Goal: Task Accomplishment & Management: Use online tool/utility

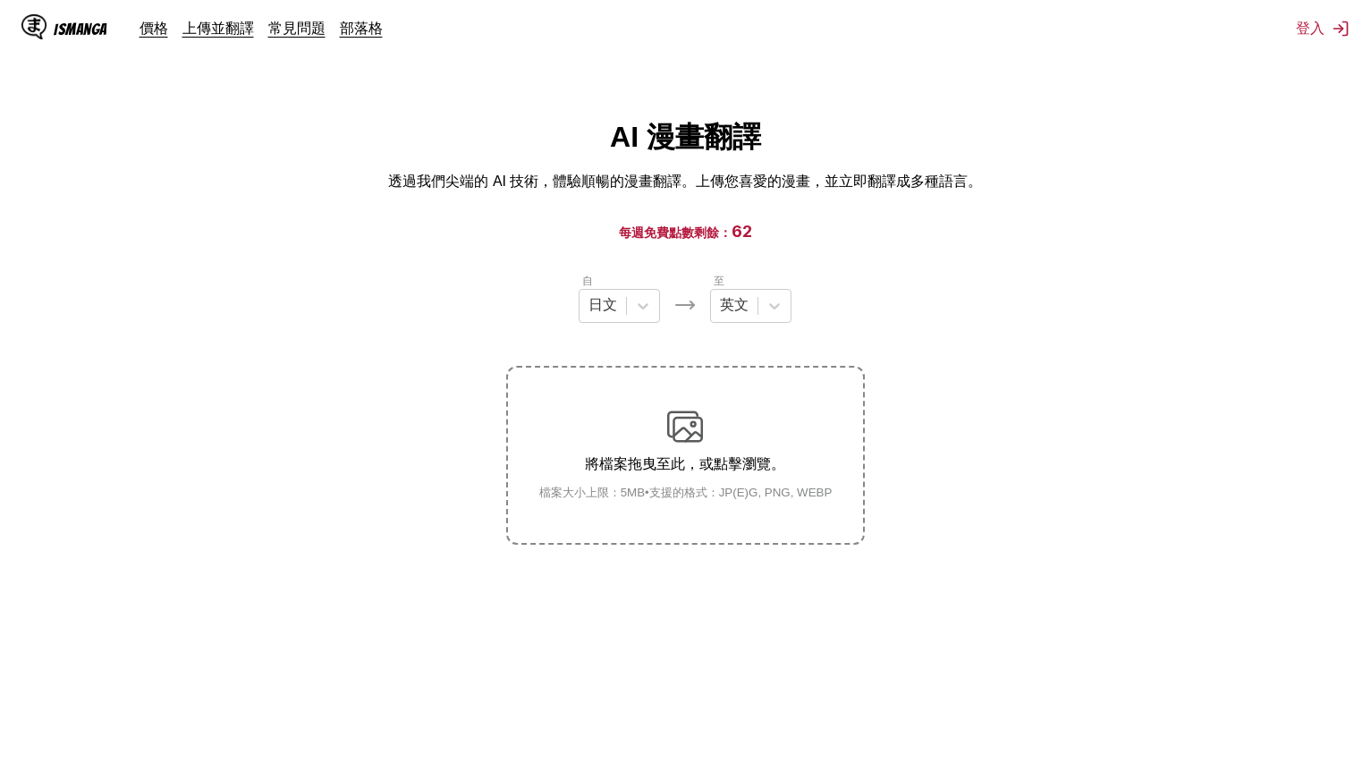
click at [759, 326] on div "自 日文 至 英文 將檔案拖曳至此，或點擊瀏覽。 檔案大小上限：5MB • 支援的格式：JP(E)G, PNG, WEBP" at bounding box center [685, 408] width 358 height 273
click at [770, 307] on icon at bounding box center [775, 306] width 18 height 18
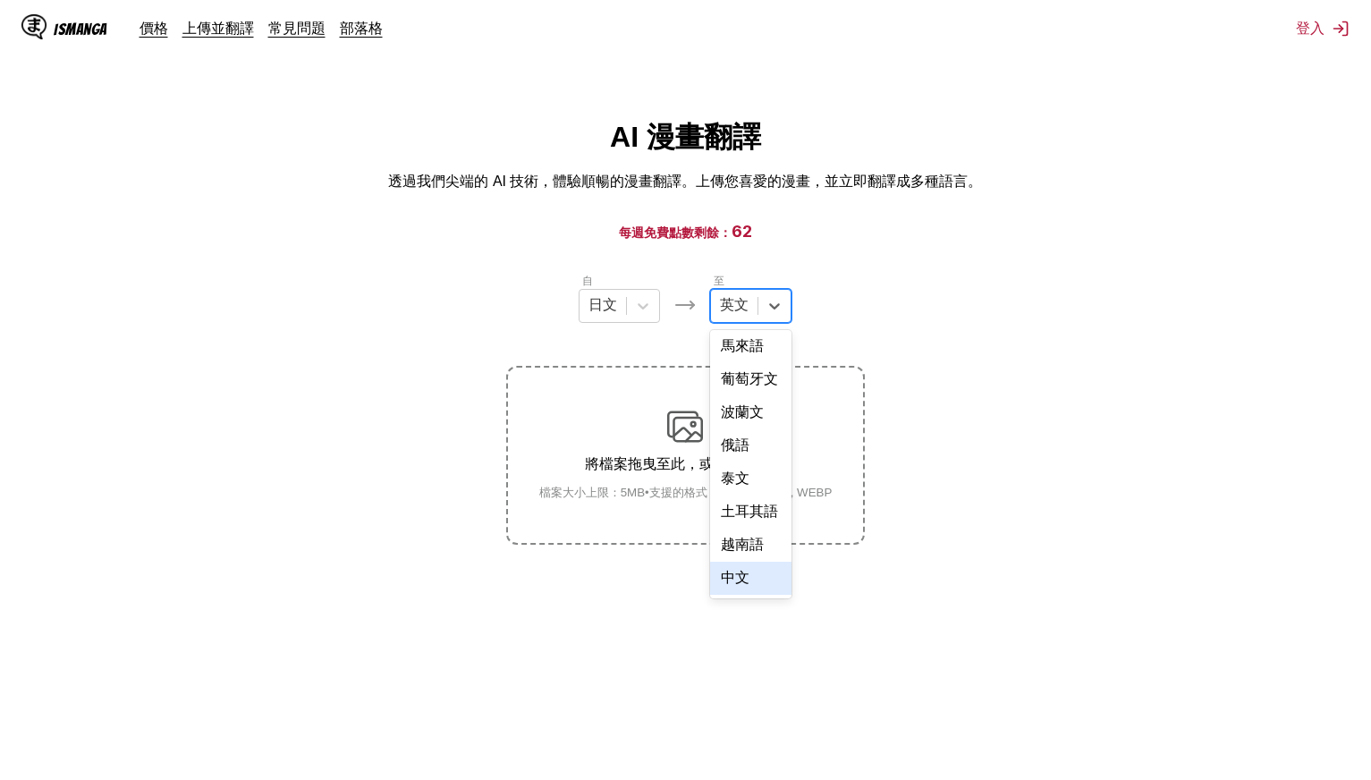
click at [751, 577] on div "中文" at bounding box center [750, 578] width 81 height 33
click at [720, 403] on label "將檔案拖曳至此，或點擊瀏覽。 檔案大小上限：5MB • 支援的格式：JP(E)G, PNG, WEBP" at bounding box center [685, 455] width 354 height 175
click at [0, 0] on input "將檔案拖曳至此，或點擊瀏覽。 檔案大小上限：5MB • 支援的格式：JP(E)G, PNG, WEBP" at bounding box center [0, 0] width 0 height 0
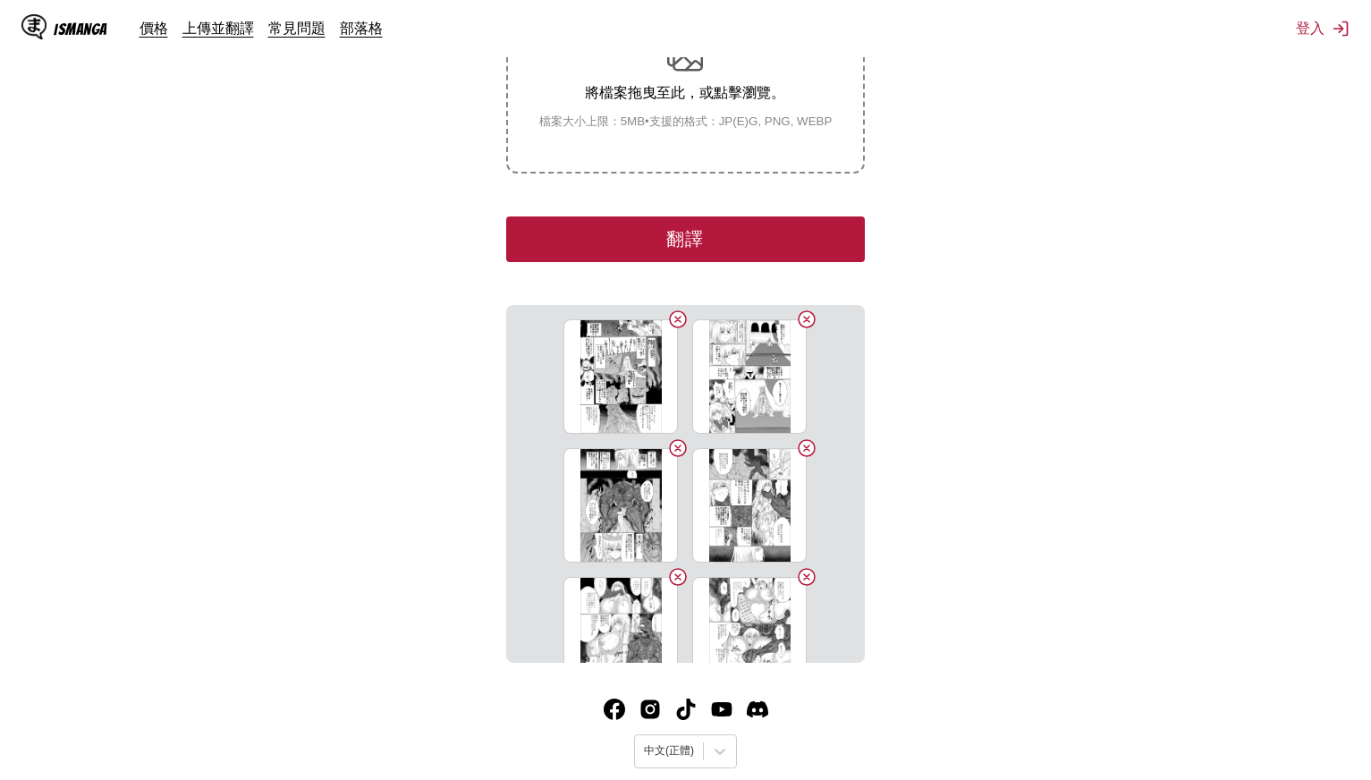
drag, startPoint x: 1299, startPoint y: 194, endPoint x: 1297, endPoint y: 335, distance: 141.3
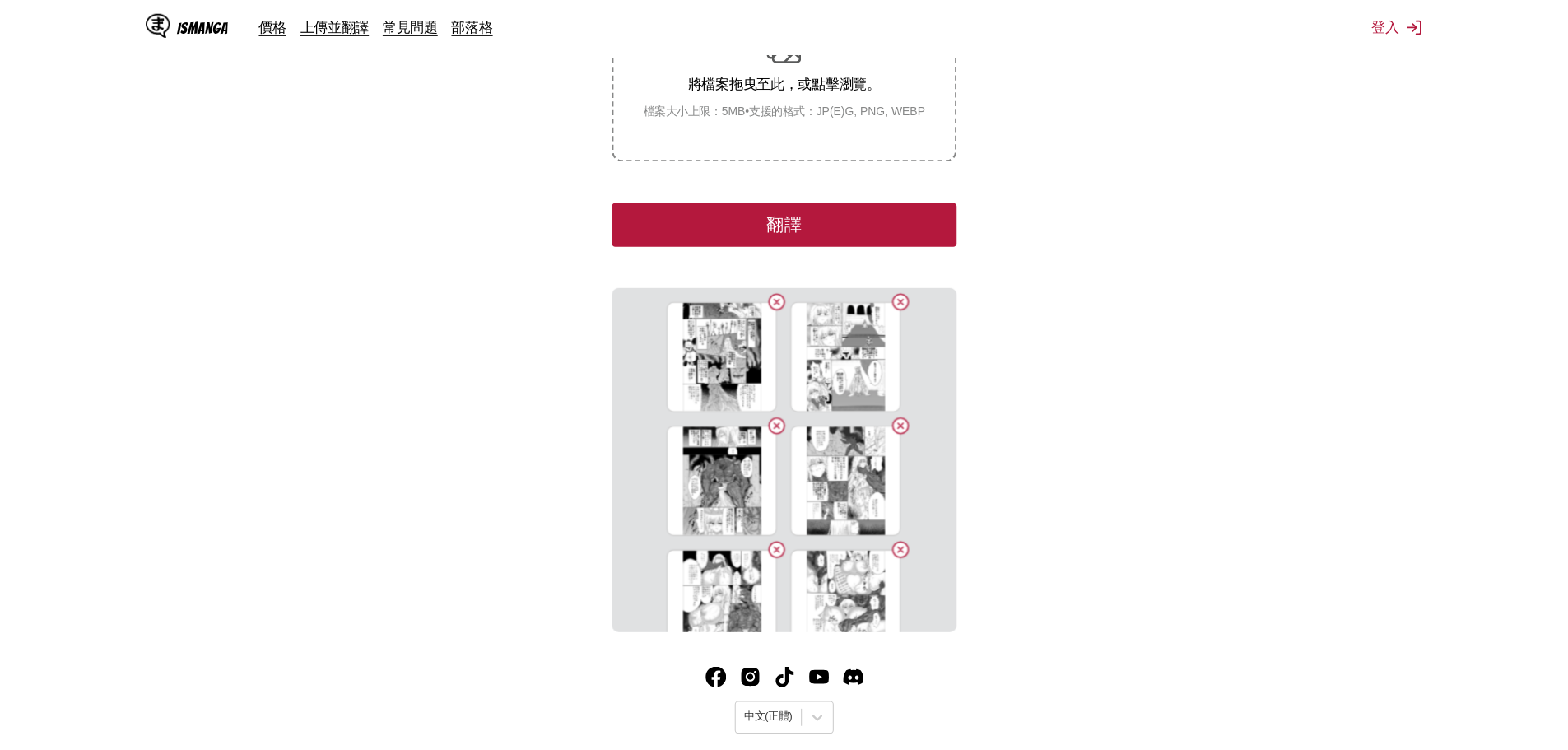
scroll to position [212, 0]
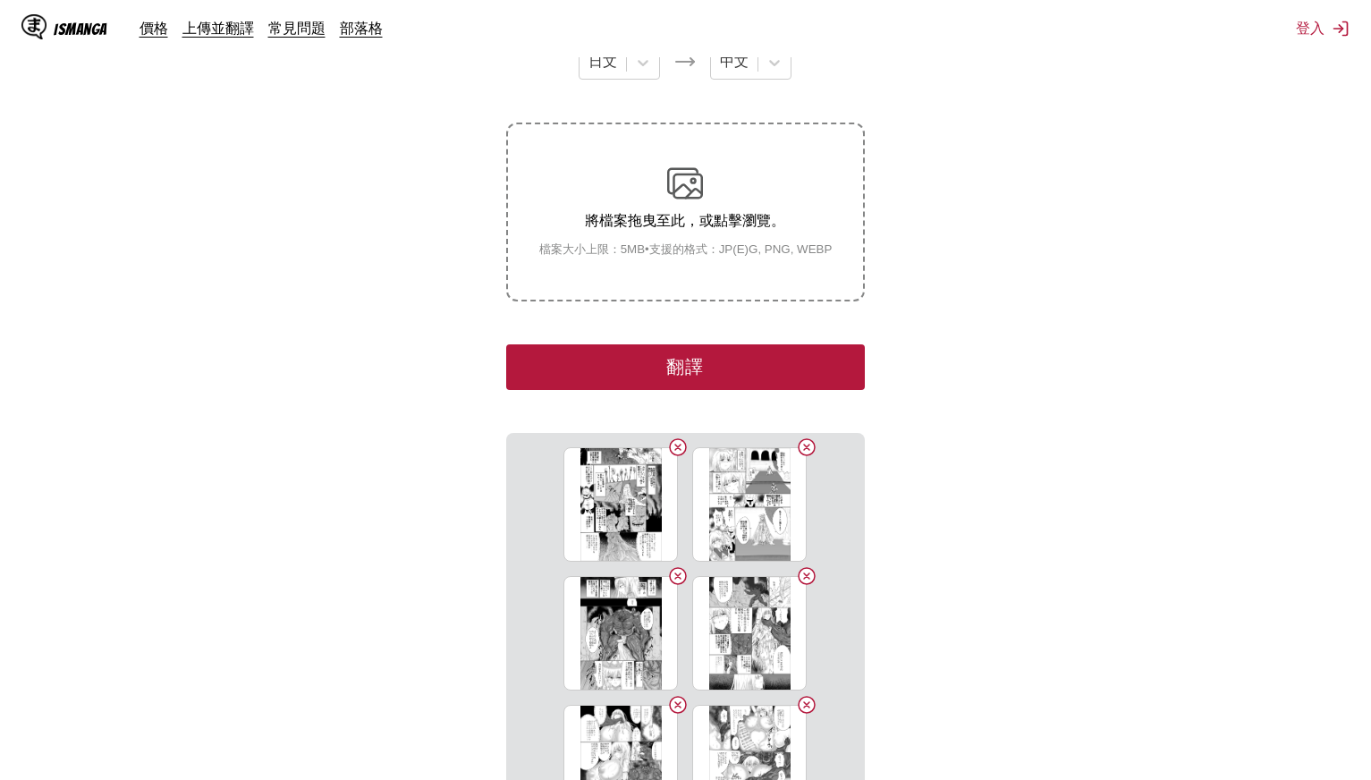
drag, startPoint x: 1053, startPoint y: 174, endPoint x: 1064, endPoint y: 76, distance: 99.0
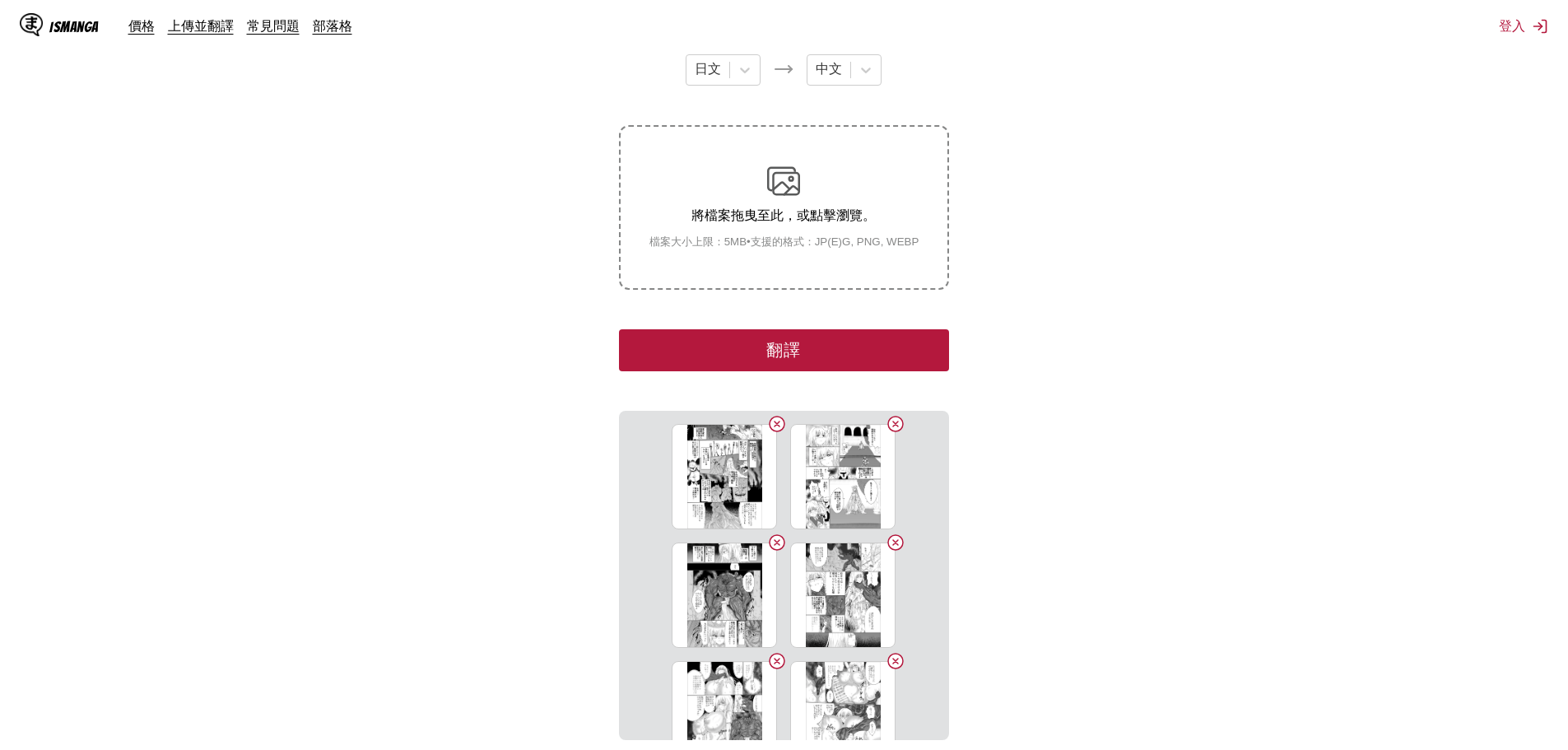
click at [839, 363] on button "翻譯" at bounding box center [784, 351] width 329 height 42
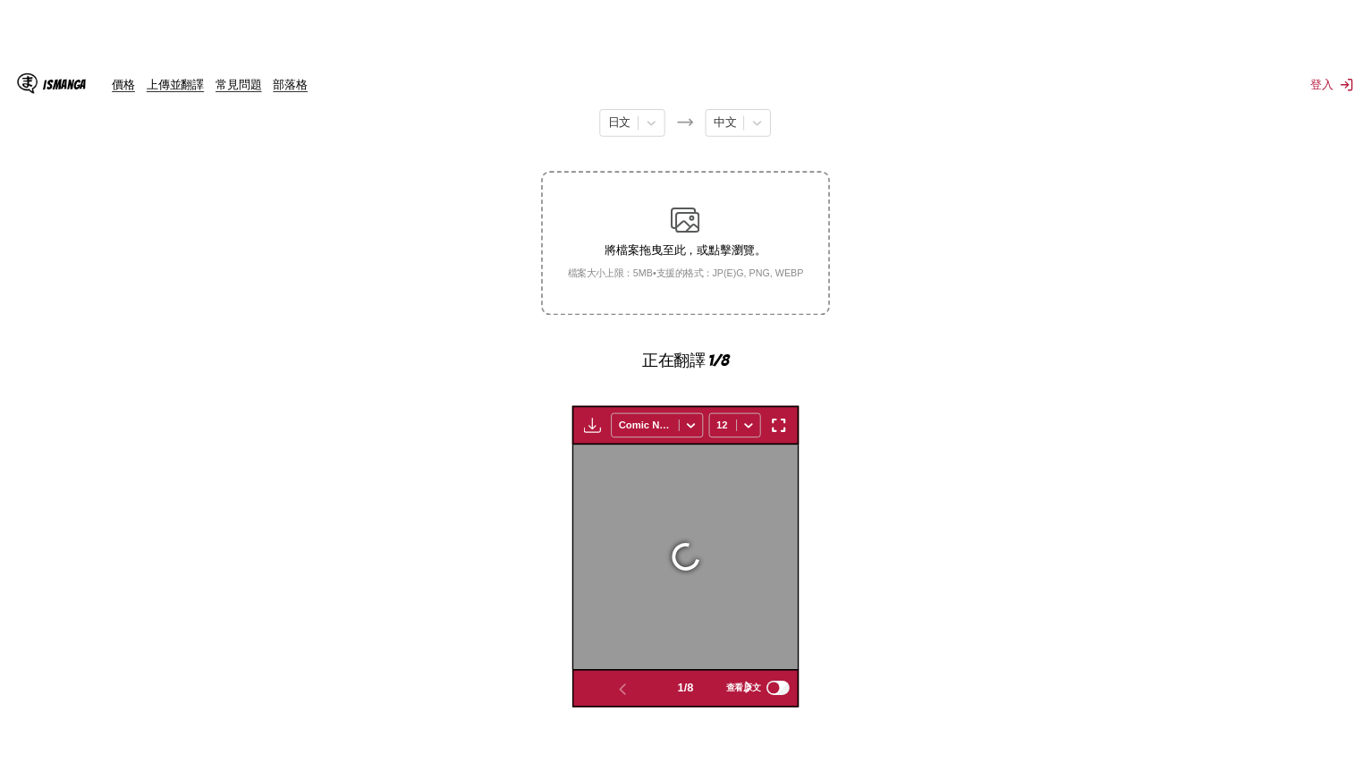
scroll to position [520, 0]
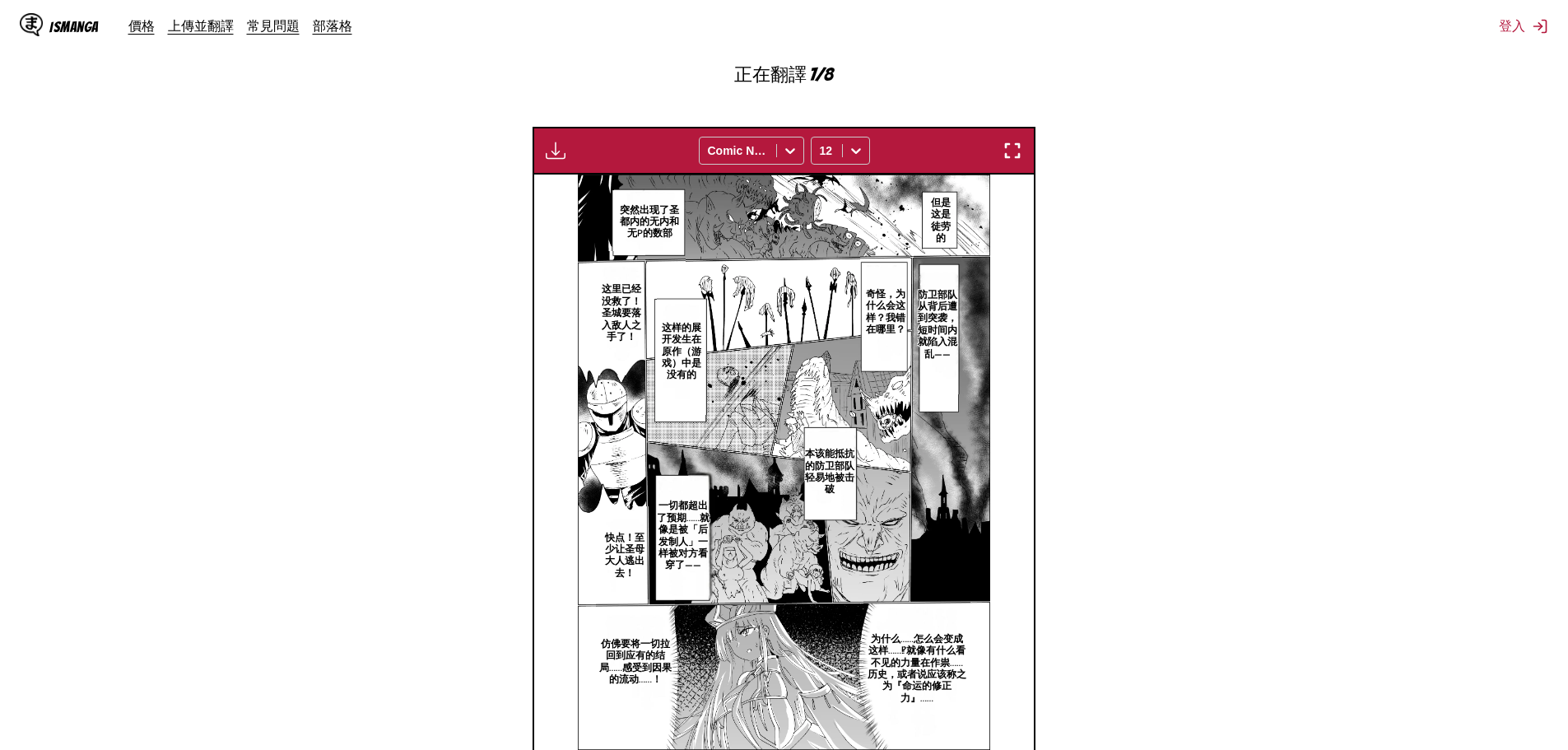
click at [946, 223] on p "但是这是徒劳的" at bounding box center [940, 220] width 35 height 54
drag, startPoint x: 946, startPoint y: 207, endPoint x: 978, endPoint y: 263, distance: 64.5
click at [978, 263] on div "但是这是徒劳的" at bounding box center [956, 238] width 67 height 104
copy div "但是这是徒劳的"
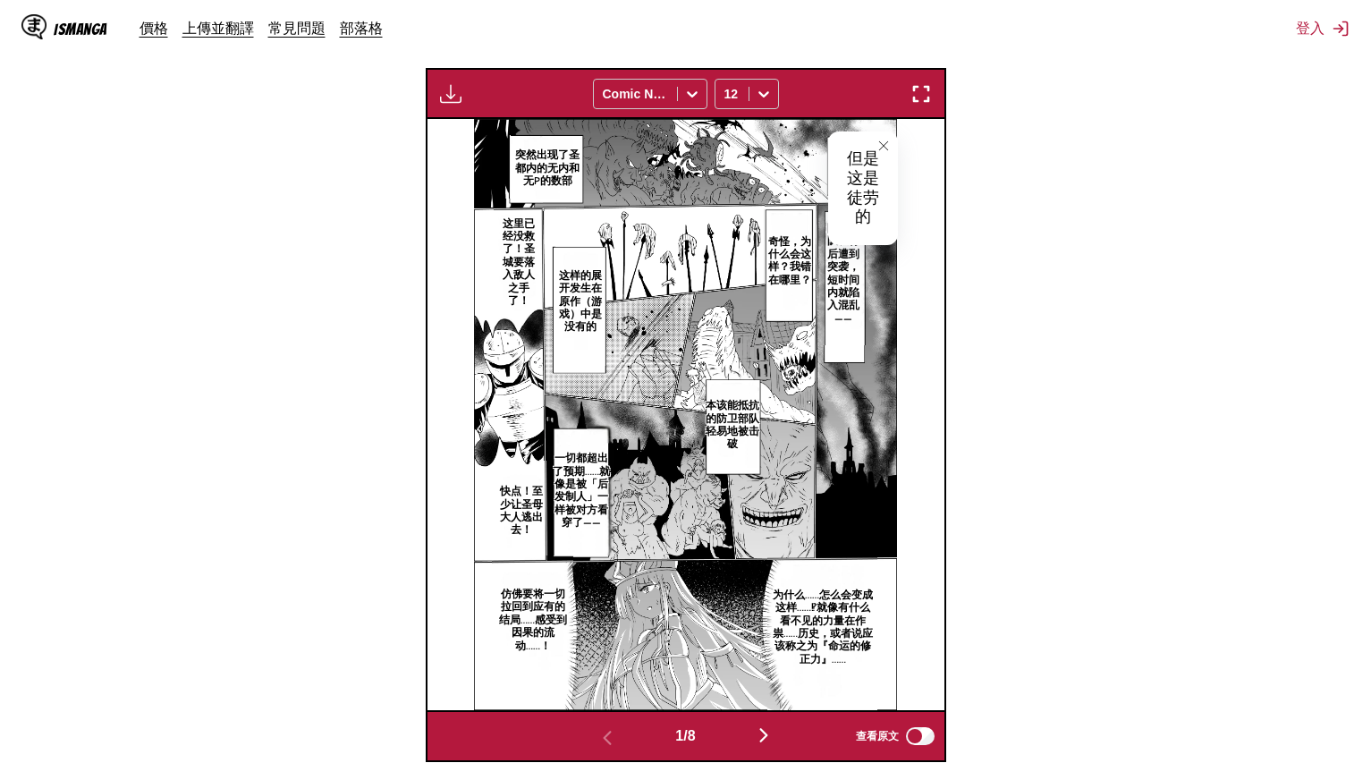
click at [551, 155] on p "突然出现了圣都内的无内和无P的数部" at bounding box center [547, 168] width 73 height 46
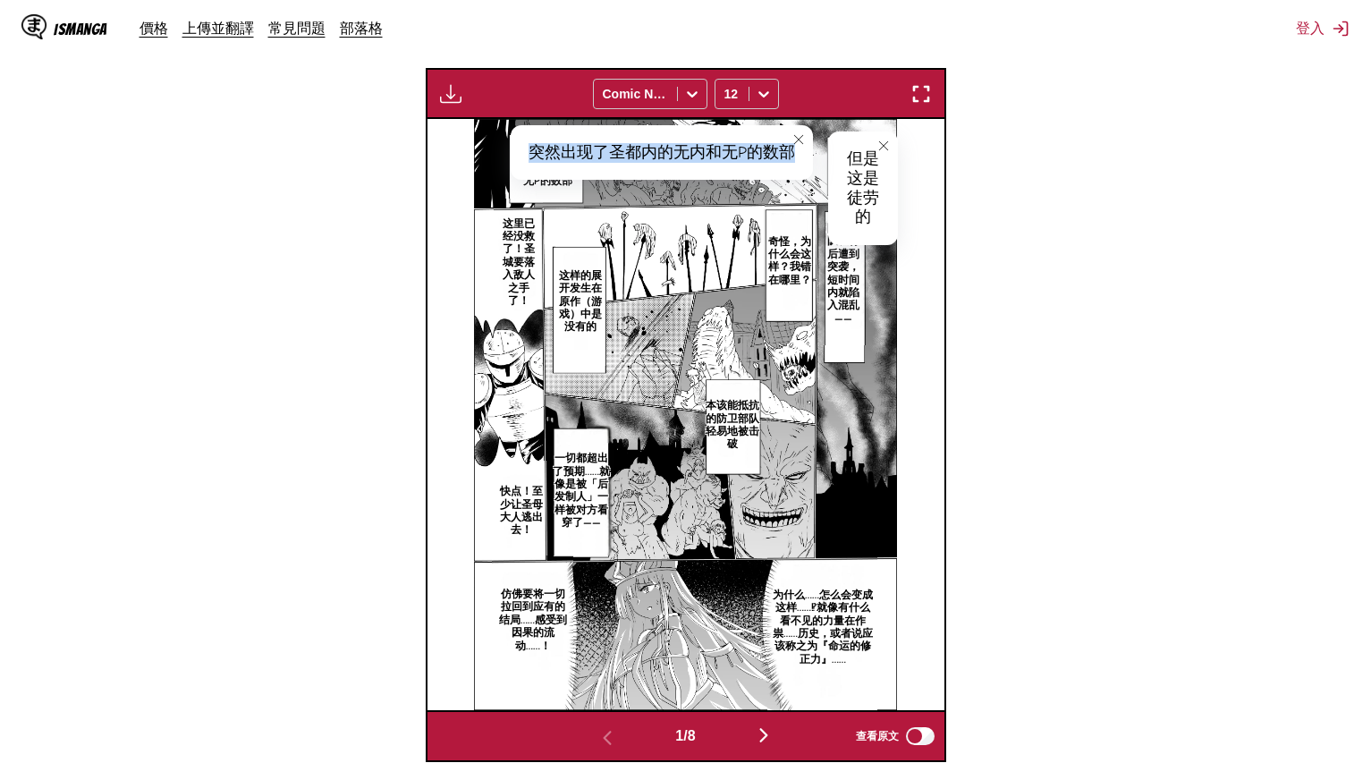
drag, startPoint x: 526, startPoint y: 144, endPoint x: 802, endPoint y: 148, distance: 276.4
click at [802, 148] on div "突然出现了圣都内的无内和无P的数部" at bounding box center [662, 152] width 302 height 55
copy div "突然出现了圣都内的无内和无P的数部"
click at [1005, 208] on section "自 日文 至 中文 將檔案拖曳至此，或點擊瀏覽。 檔案大小上限：5MB • 支援的格式：JP(E)G, PNG, WEBP 付費會員專屬 Comic Neue…" at bounding box center [685, 257] width 1343 height 1010
click at [856, 298] on p "防卫部队从背后遭到突袭，短时间内就陷入混乱——" at bounding box center [843, 273] width 49 height 110
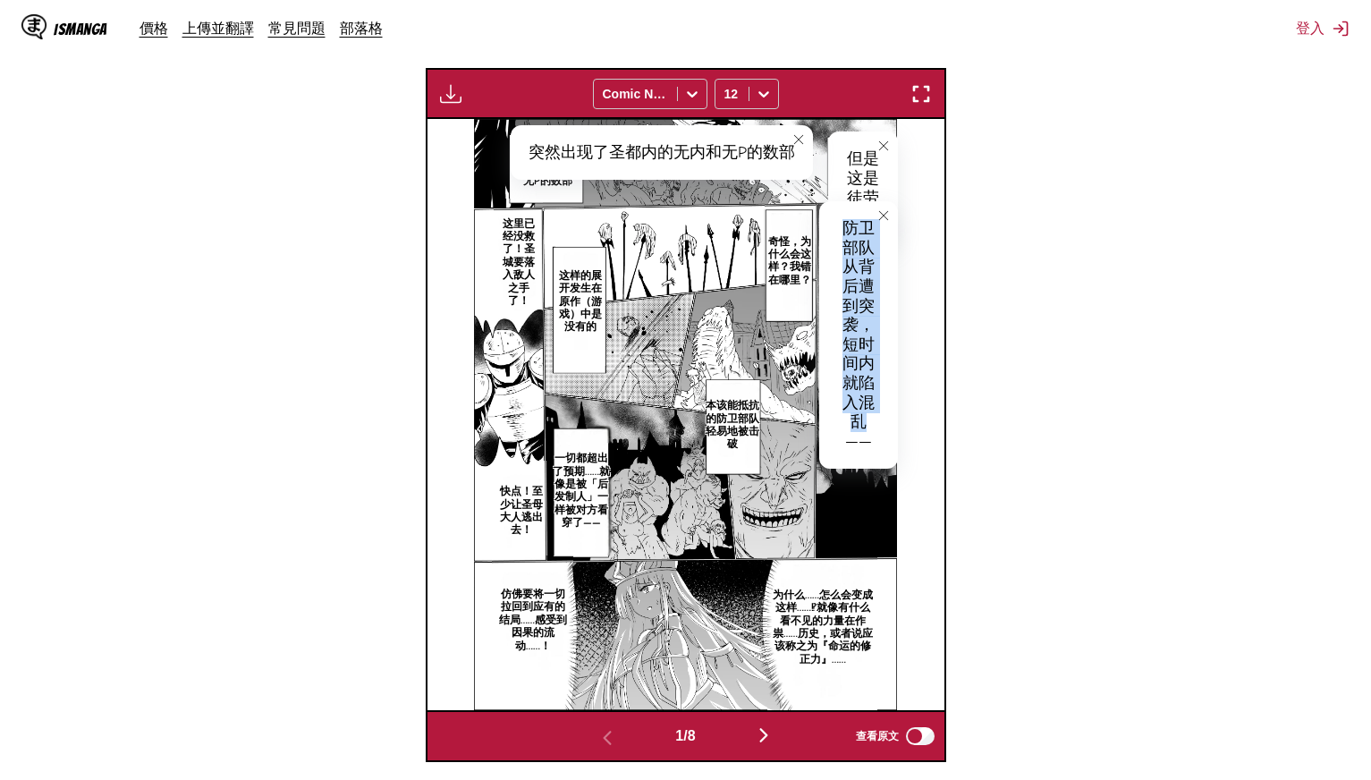
drag, startPoint x: 844, startPoint y: 224, endPoint x: 852, endPoint y: 425, distance: 201.4
click at [852, 425] on div "防卫部队从背后遭到突袭，短时间内就陷入混乱——" at bounding box center [858, 334] width 79 height 267
copy div "防卫部队从背后遭到突袭，短时间内就陷入混乱"
click at [789, 271] on p "奇怪，为什么会这样？我错在哪里？" at bounding box center [791, 261] width 52 height 59
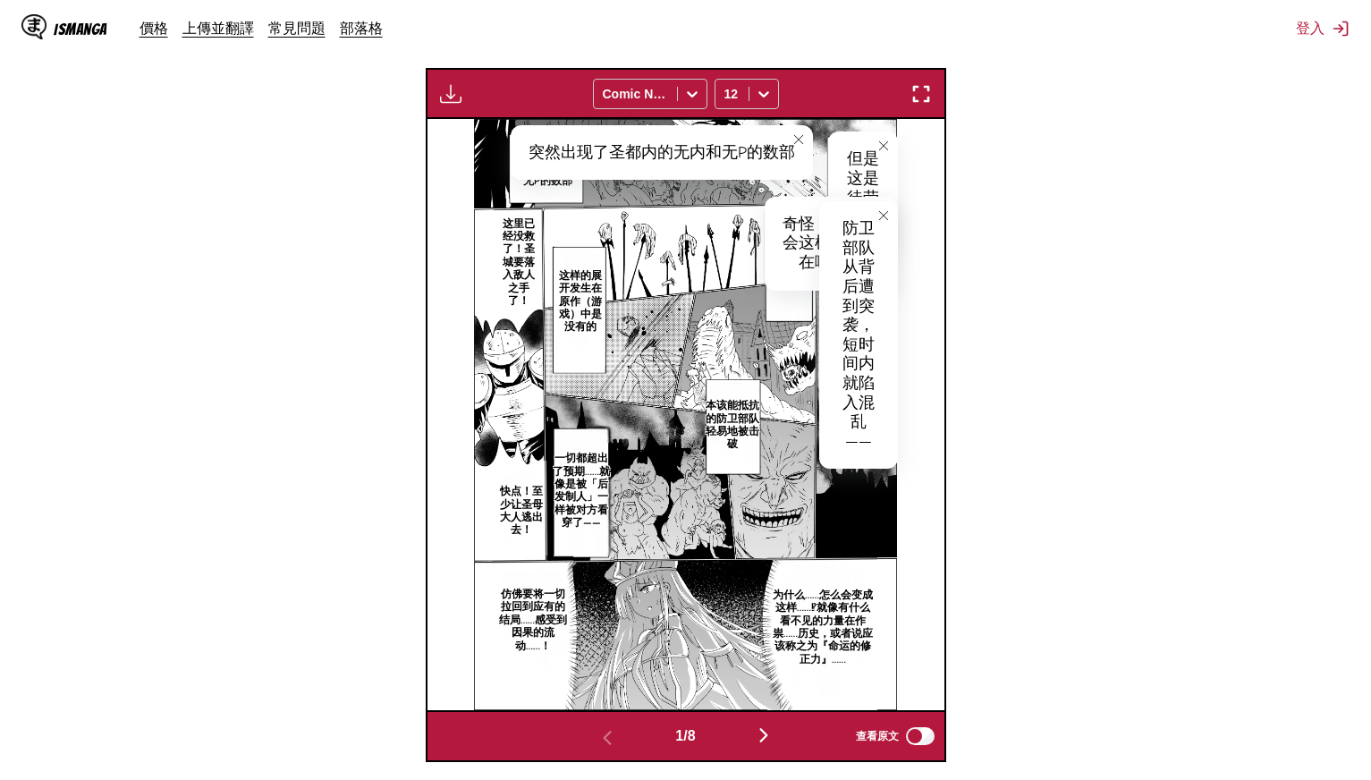
click at [884, 215] on icon "close-tooltip" at bounding box center [884, 215] width 13 height 13
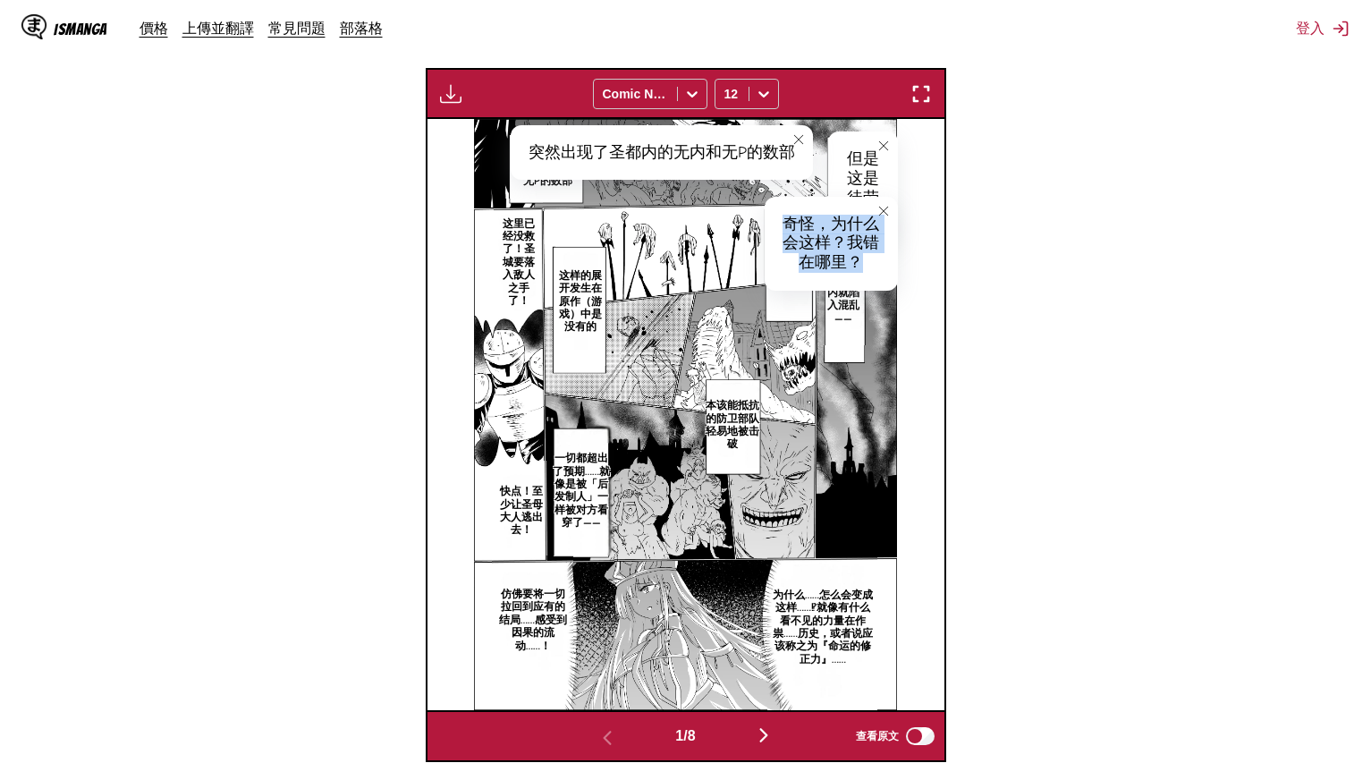
drag, startPoint x: 784, startPoint y: 221, endPoint x: 881, endPoint y: 268, distance: 107.6
click at [881, 268] on div "奇怪，为什么会这样？我错在哪里？" at bounding box center [831, 244] width 133 height 94
copy div "奇怪，为什么会这样？我错在哪里？"
click at [582, 287] on p "这样的展开发生在原作（游戏）中是没有的" at bounding box center [581, 302] width 52 height 72
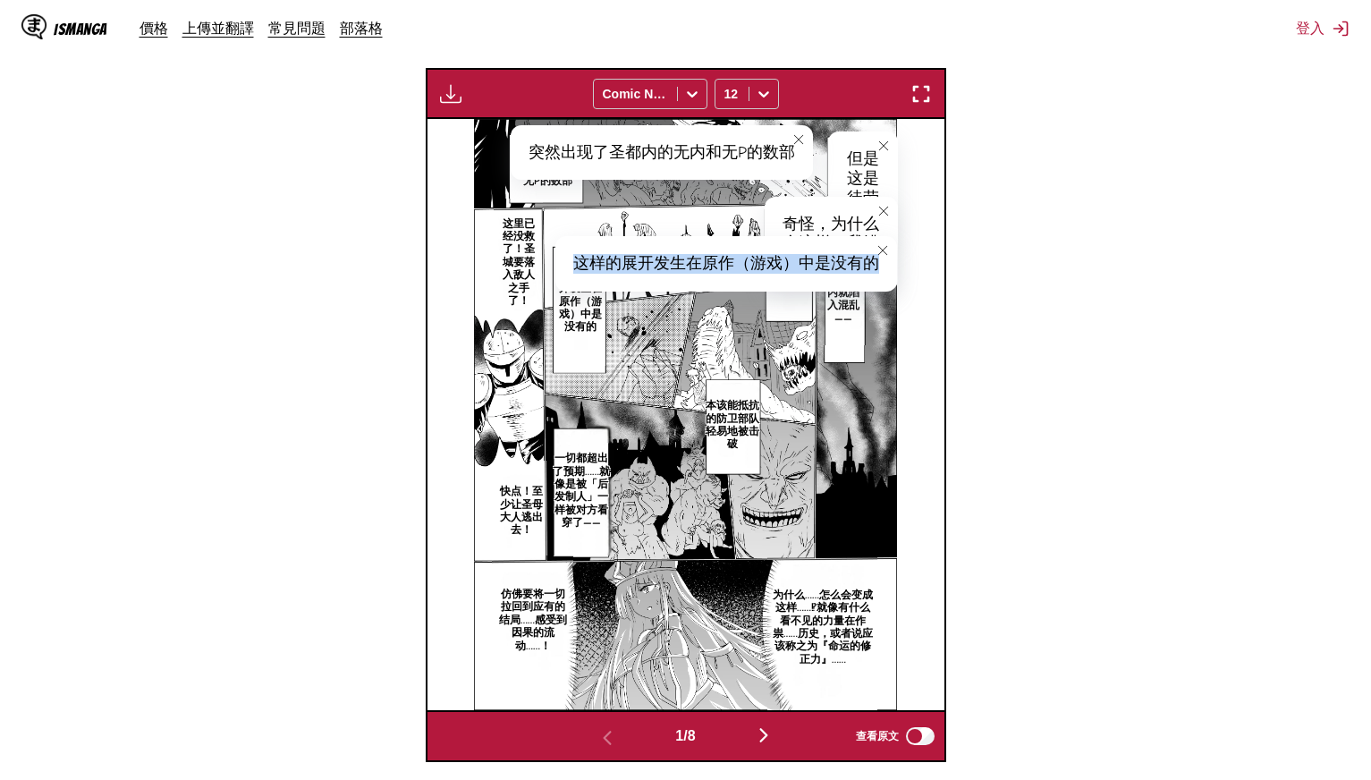
drag, startPoint x: 579, startPoint y: 255, endPoint x: 884, endPoint y: 262, distance: 305.1
click at [884, 262] on div "这样的展开发生在原作（游戏）中是没有的" at bounding box center [726, 263] width 342 height 55
copy div "这样的展开发生在原作（游戏）中是没有的"
click at [722, 412] on p "本该能抵抗的防卫部队轻易地被击破" at bounding box center [733, 424] width 66 height 59
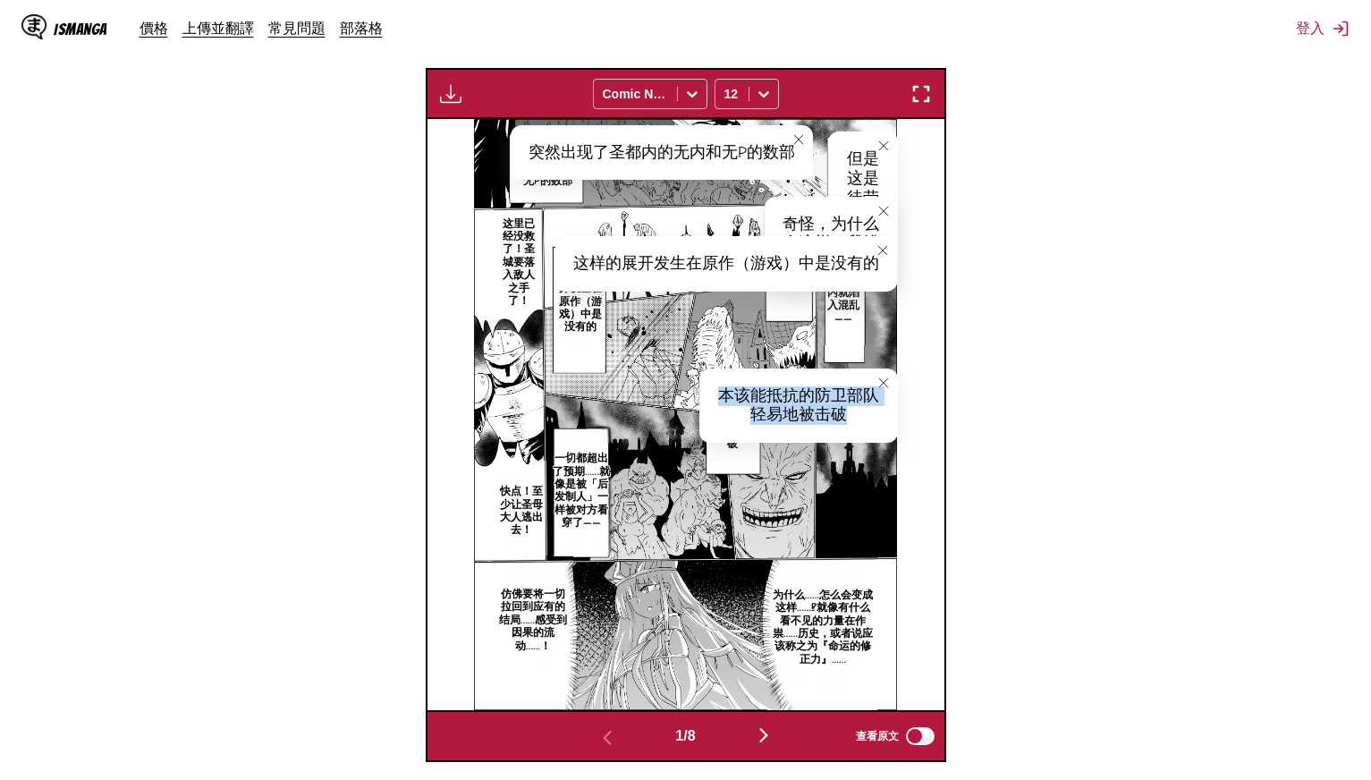
drag, startPoint x: 721, startPoint y: 388, endPoint x: 872, endPoint y: 421, distance: 154.8
click at [872, 421] on div "本该能抵抗的防卫部队轻易地被击破" at bounding box center [799, 406] width 198 height 74
copy div "本该能抵抗的防卫部队轻易地被击破"
click at [568, 468] on p "一切都超出了预期……就像是被「后发制人」一样被对方看穿了——" at bounding box center [582, 490] width 66 height 84
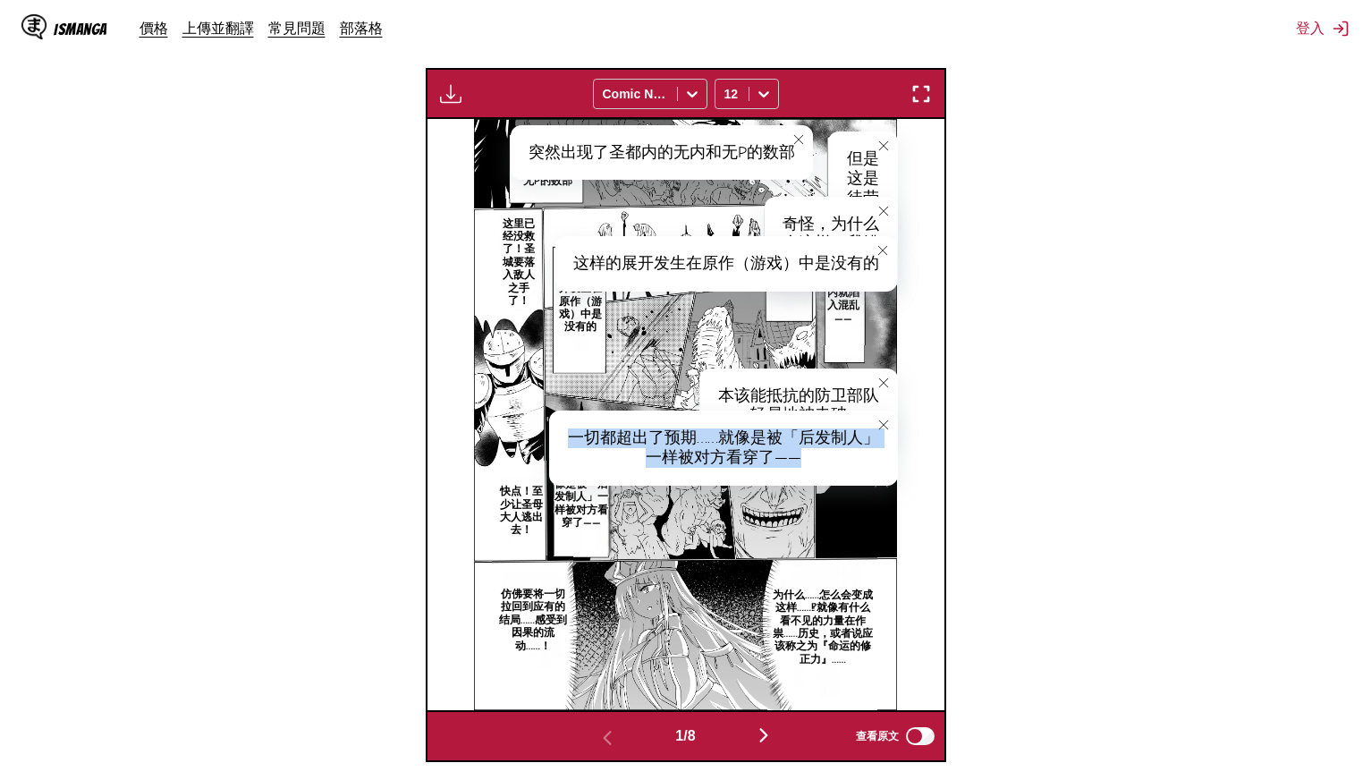
drag, startPoint x: 572, startPoint y: 432, endPoint x: 852, endPoint y: 450, distance: 280.6
click at [852, 450] on div "一切都超出了预期……就像是被「后发制人」一样被对方看穿了——" at bounding box center [723, 448] width 349 height 74
copy div "一切都超出了预期……就像是被「后发制人」一样被对方看穿了——"
click at [513, 255] on p "这里已经没救了！圣城要落入敌人之手了！" at bounding box center [518, 263] width 49 height 98
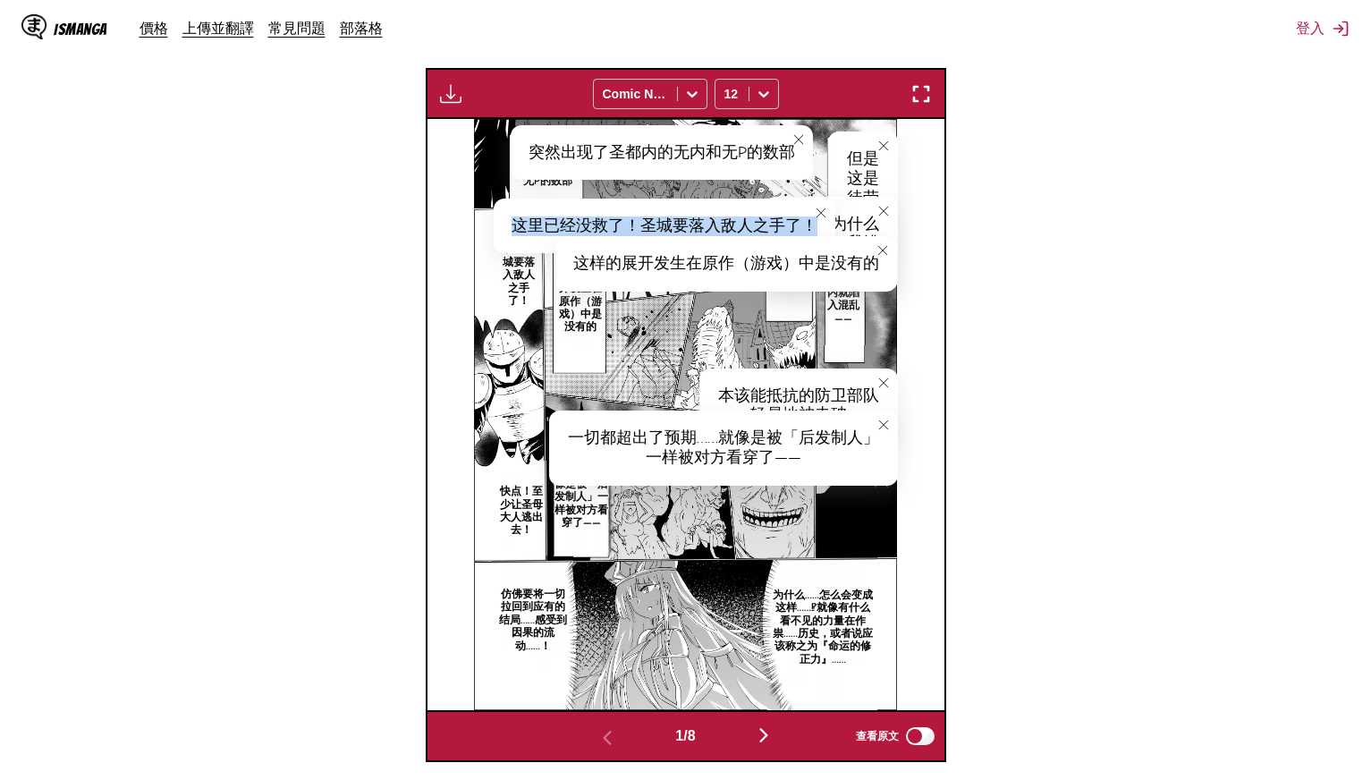
drag, startPoint x: 513, startPoint y: 217, endPoint x: 810, endPoint y: 218, distance: 297.0
click at [810, 218] on div "这里已经没救了！圣城要落入敌人之手了！" at bounding box center [665, 226] width 342 height 55
copy div "这里已经没救了！圣城要落入敌人之手了！"
click at [513, 486] on p "快点！至少让圣母大人逃出去！" at bounding box center [522, 510] width 52 height 59
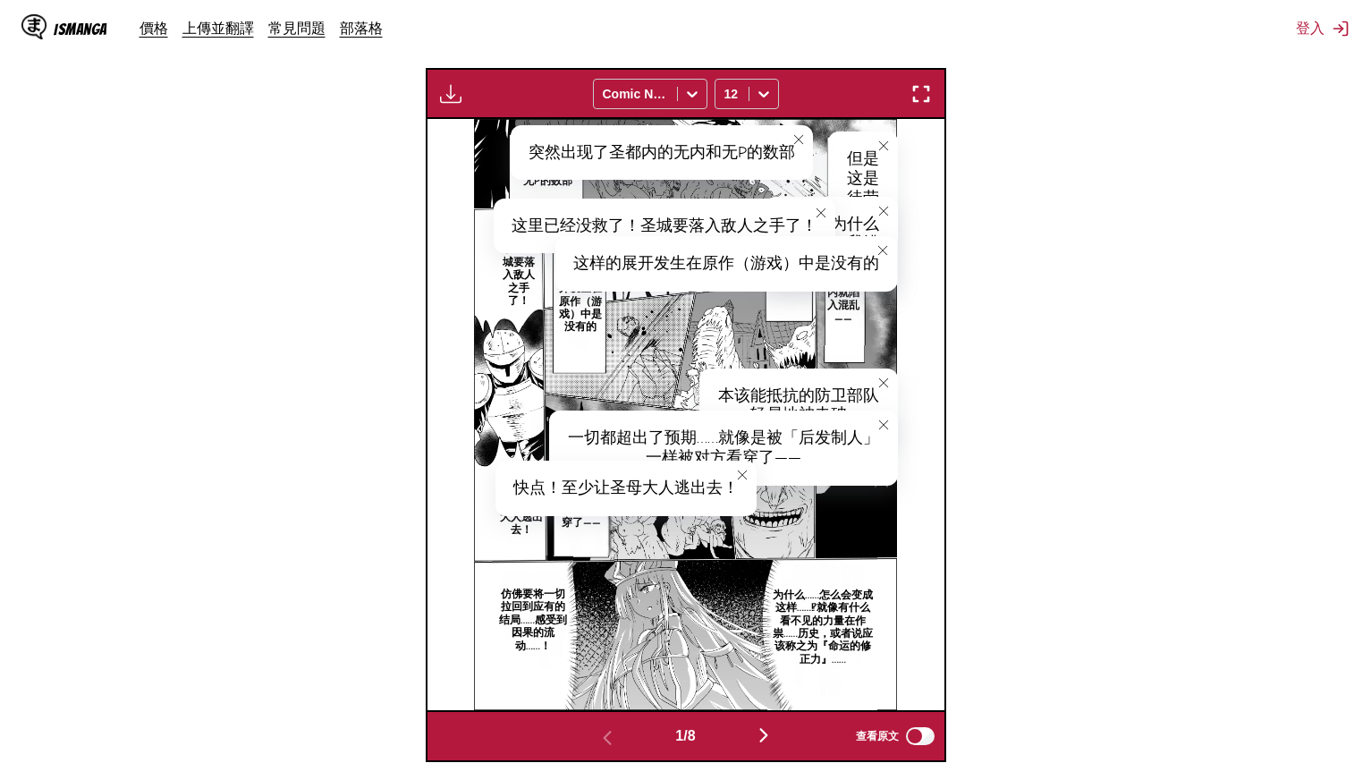
click at [513, 479] on div "快点！至少让圣母大人逃出去！" at bounding box center [626, 488] width 261 height 55
drag, startPoint x: 563, startPoint y: 480, endPoint x: 736, endPoint y: 488, distance: 173.7
click at [736, 488] on div "快点！至少让圣母大人逃出去！" at bounding box center [626, 488] width 261 height 55
copy div "至少让圣母大人逃出去！"
click at [830, 595] on p "为什么……怎么会变成这样……⁉就像有什么看不见的力量在作祟……历史，或者说应该称之为『命运的修正力』……" at bounding box center [822, 627] width 110 height 84
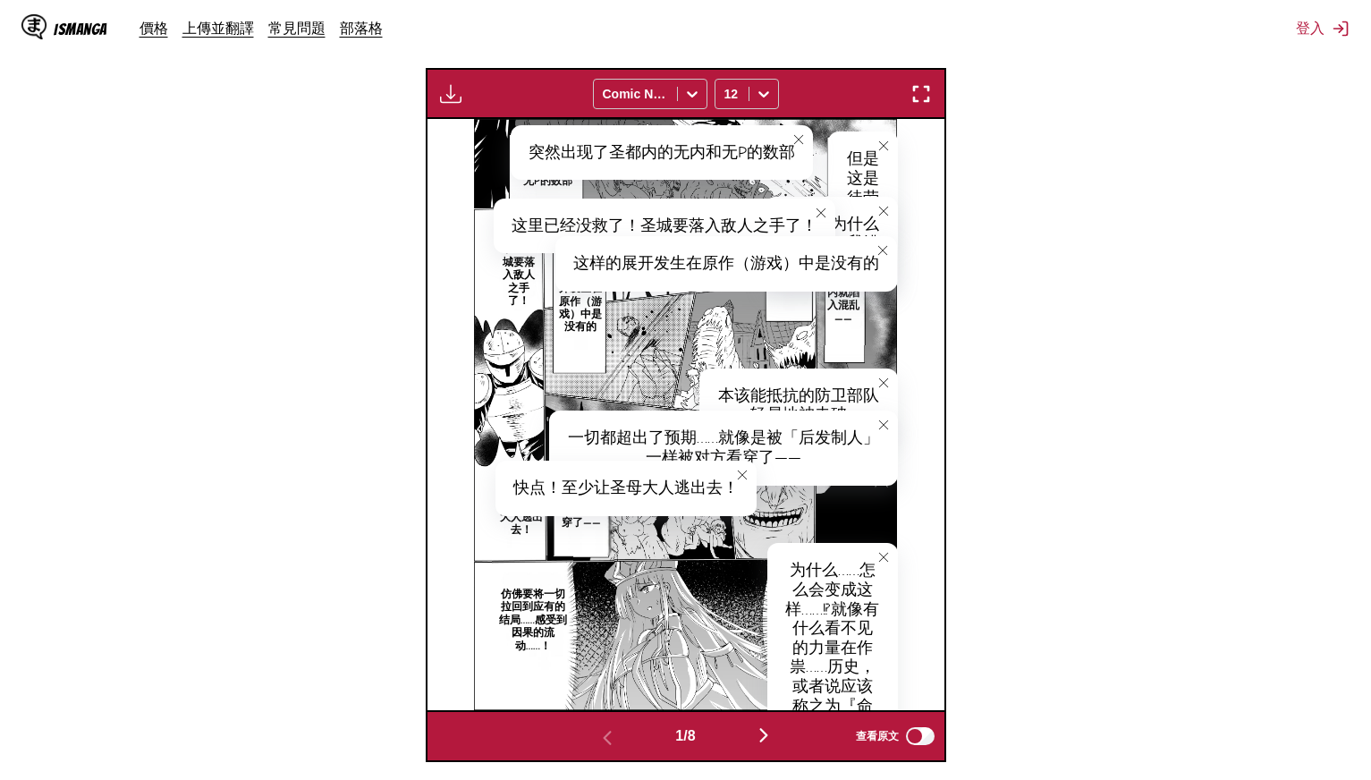
click at [798, 569] on div "为什么……怎么会变成这样……⁉就像有什么看不见的力量在作祟……历史，或者说应该称之为『命运的修正力』……" at bounding box center [832, 657] width 131 height 229
click at [883, 556] on icon "close-tooltip" at bounding box center [882, 557] width 9 height 9
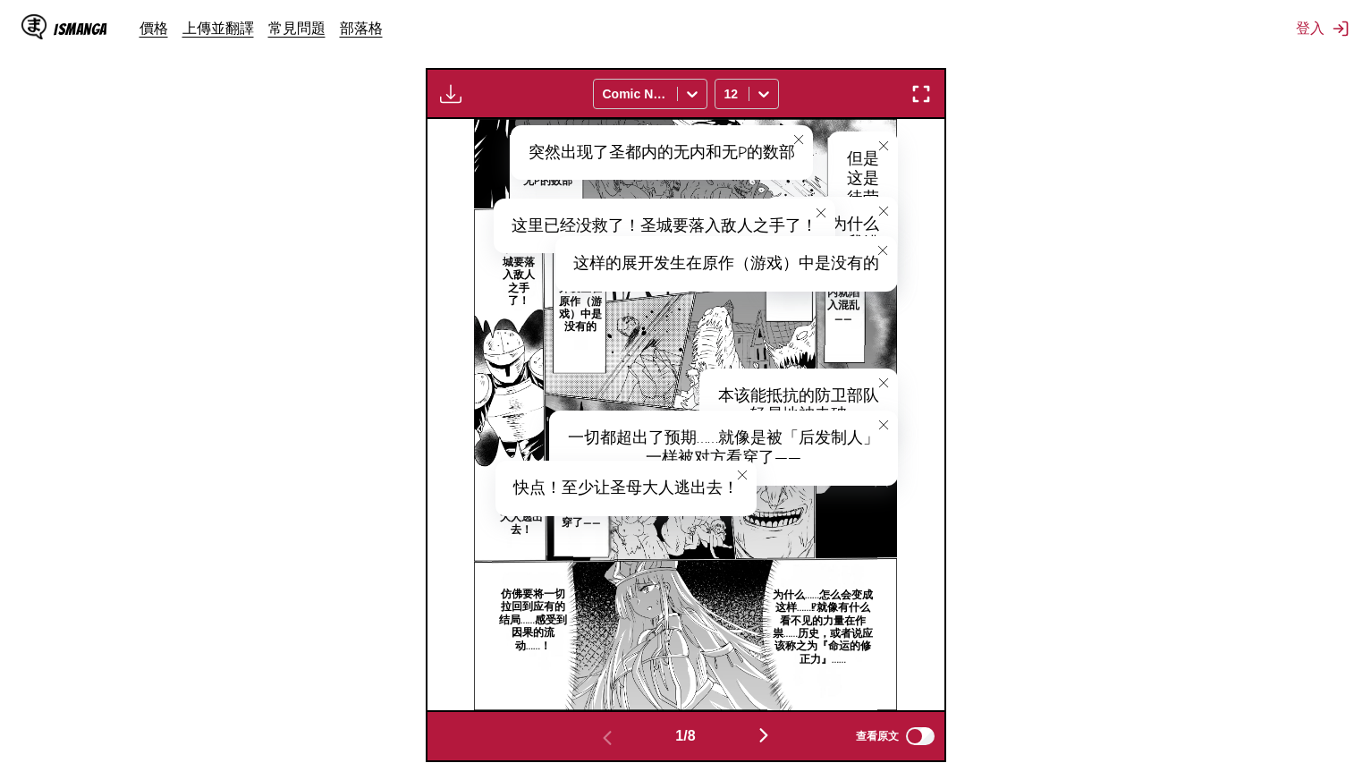
click at [776, 590] on p "为什么……怎么会变成这样……⁉就像有什么看不见的力量在作祟……历史，或者说应该称之为『命运的修正力』……" at bounding box center [822, 627] width 110 height 84
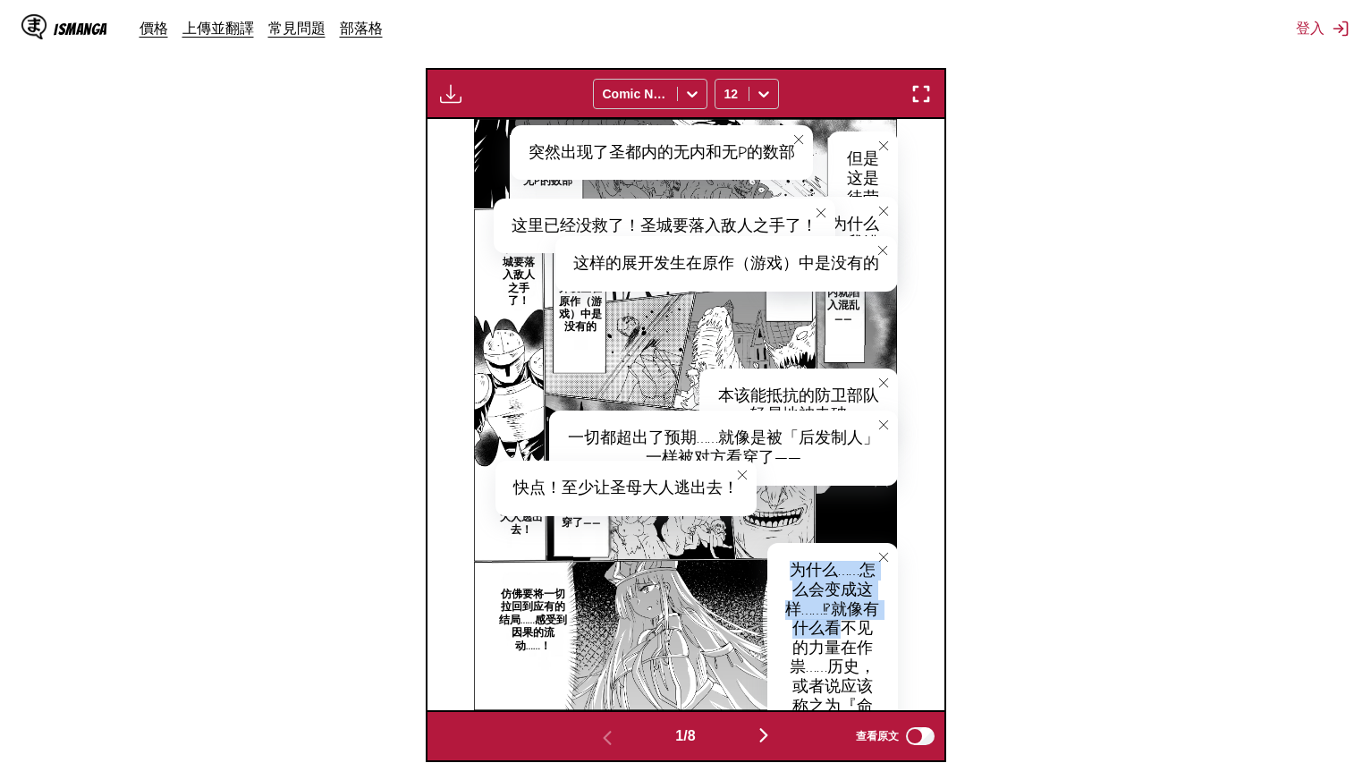
drag, startPoint x: 789, startPoint y: 562, endPoint x: 860, endPoint y: 628, distance: 96.8
click at [860, 628] on div "为什么……怎么会变成这样……⁉就像有什么看不见的力量在作祟……历史，或者说应该称之为『命运的修正力』……" at bounding box center [832, 657] width 131 height 229
click at [926, 95] on img "button" at bounding box center [921, 93] width 21 height 21
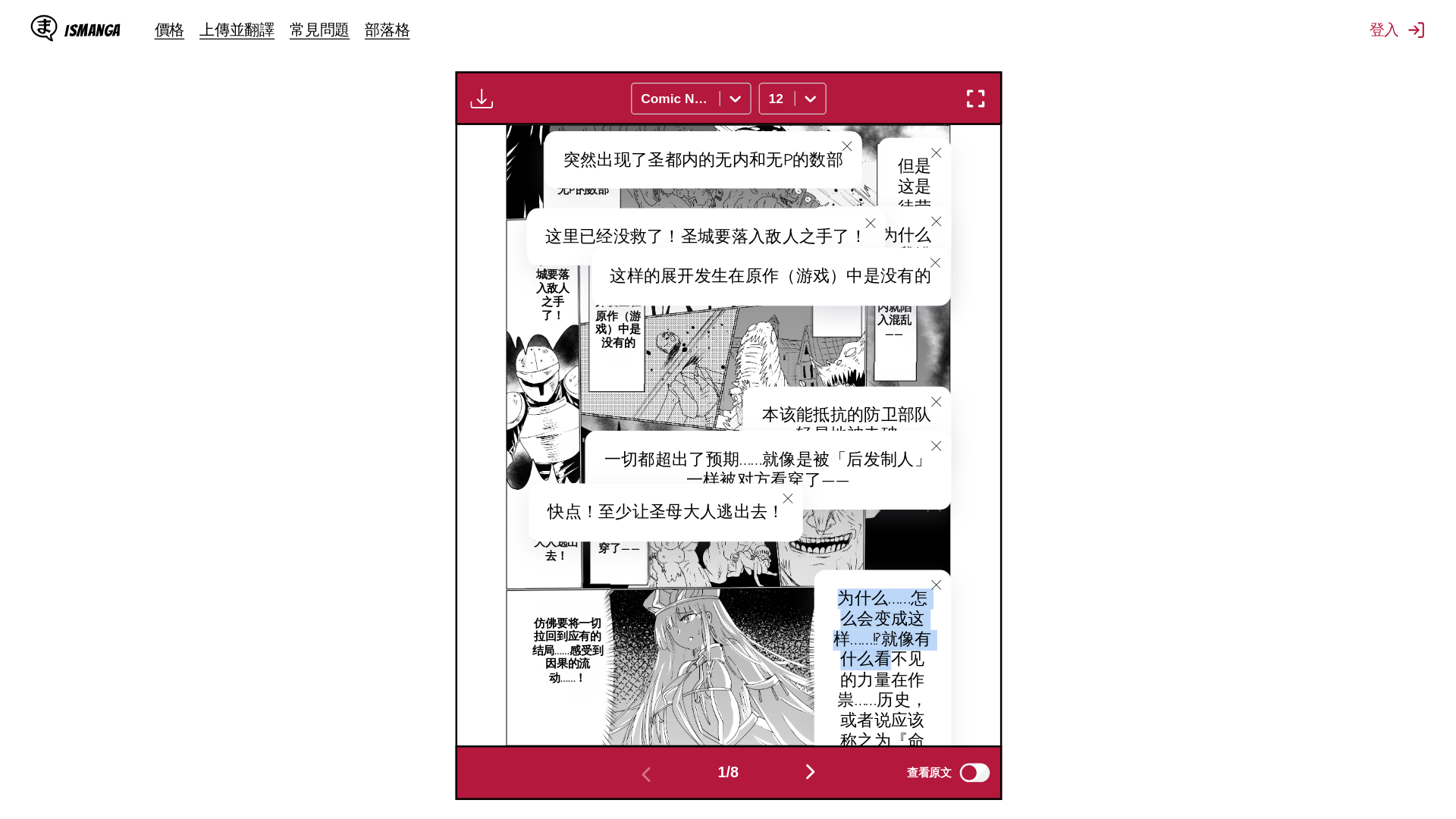
scroll to position [159, 0]
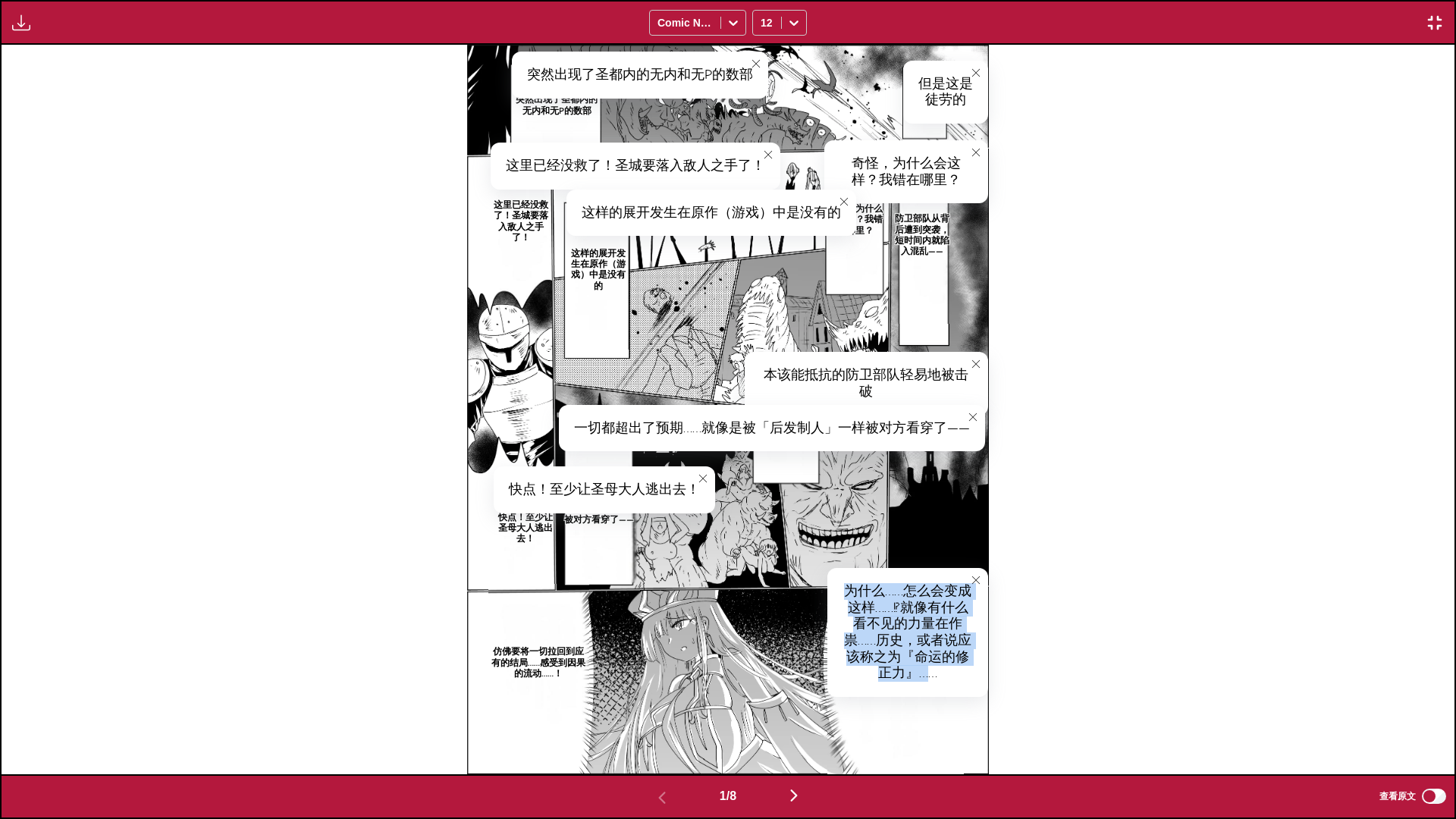
drag, startPoint x: 933, startPoint y: 678, endPoint x: 835, endPoint y: 594, distance: 129.1
click at [835, 594] on div "为什么……怎么会变成这样……⁉就像有什么看不见的力量在作祟……历史，或者说应该称之为『命运的修正力』……" at bounding box center [908, 632] width 161 height 129
copy div "为什么……怎么会变成这样……⁉就像有什么看不见的力量在作祟……历史，或者说应该称之为『命运的修正力』…"
click at [1162, 16] on img "button" at bounding box center [1435, 22] width 18 height 18
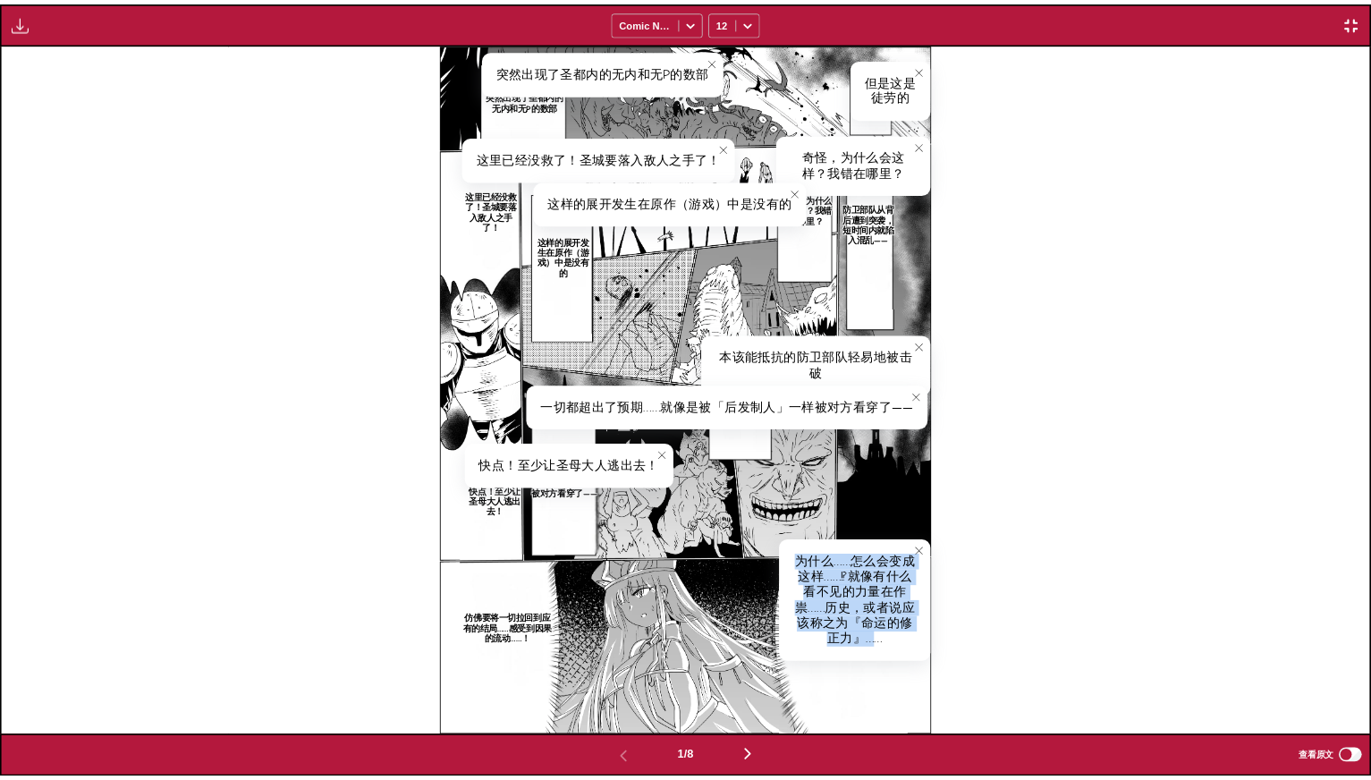
scroll to position [448, 0]
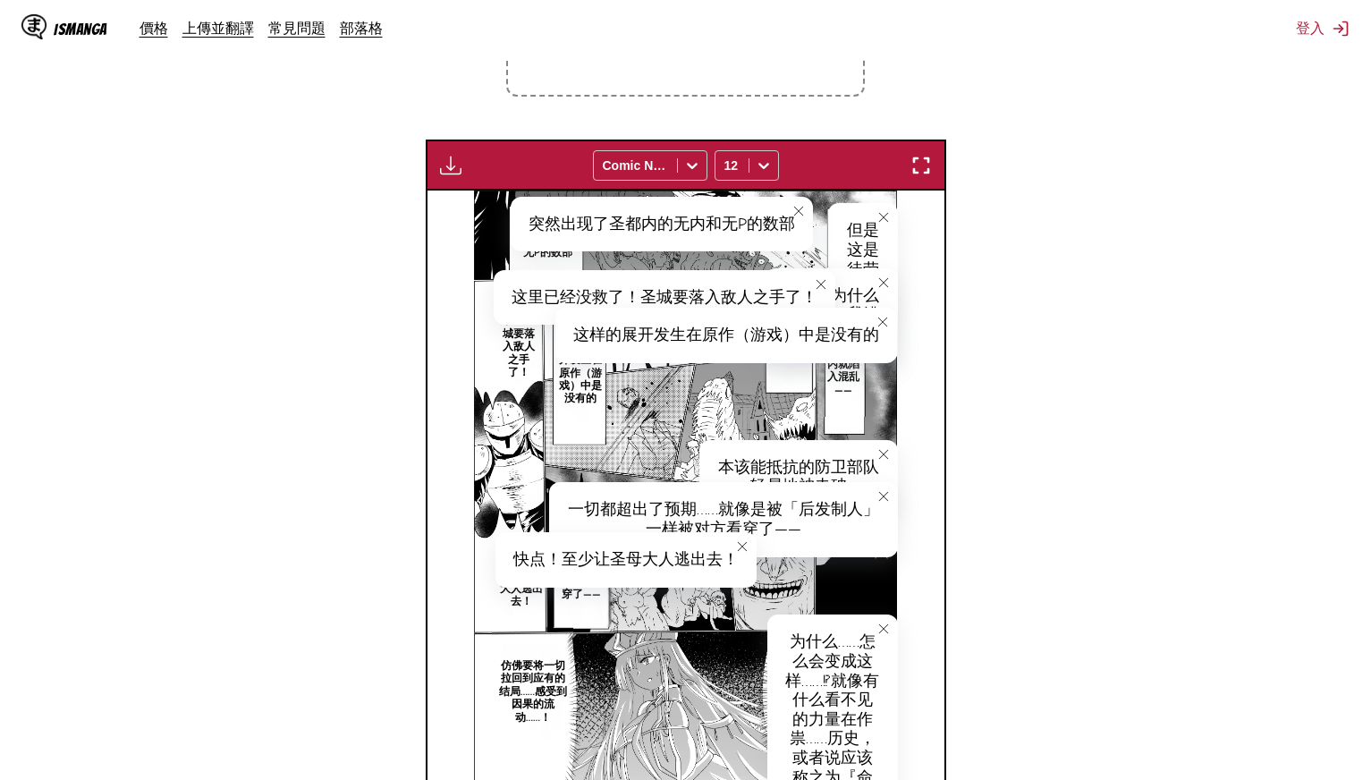
click at [547, 660] on p "仿佛要将一切拉回到应有的结局……感受到因果的流动……！" at bounding box center [532, 692] width 81 height 72
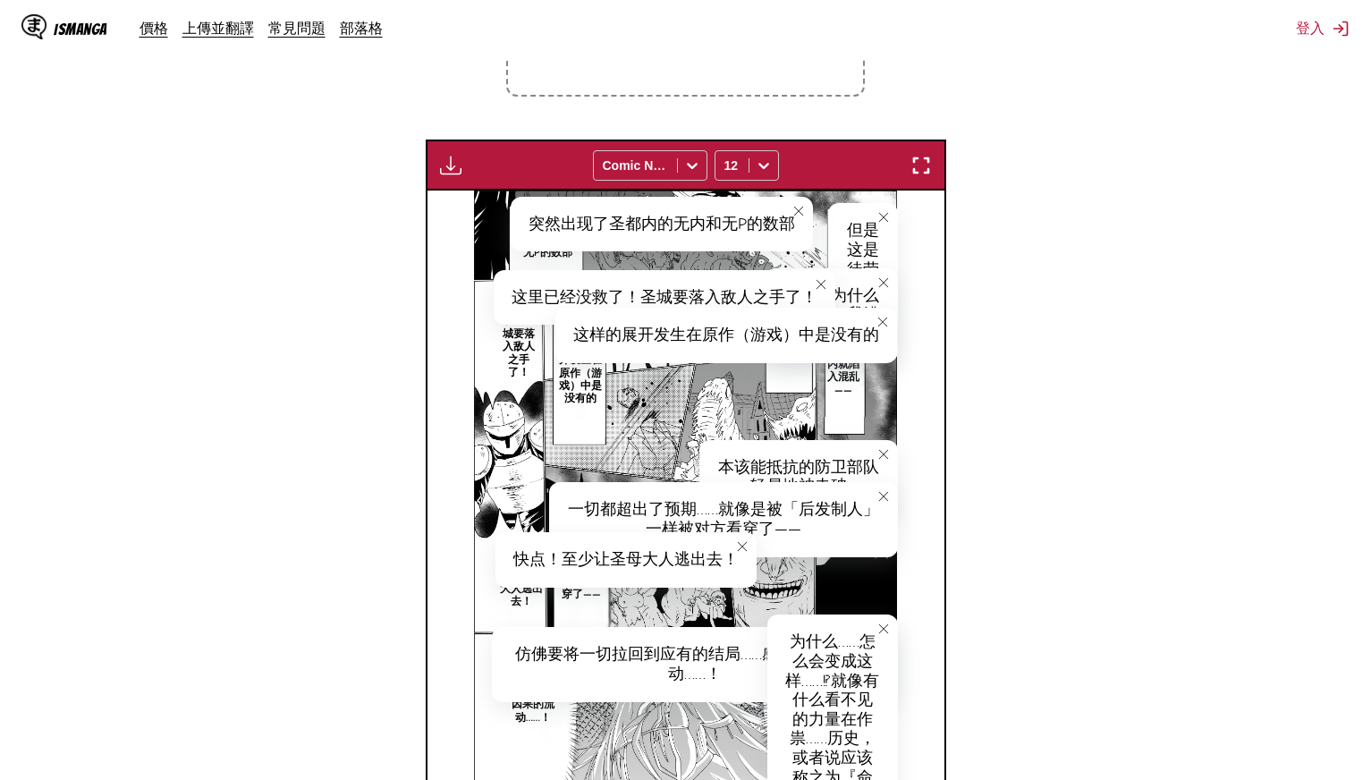
click at [878, 629] on icon "close-tooltip" at bounding box center [884, 629] width 13 height 13
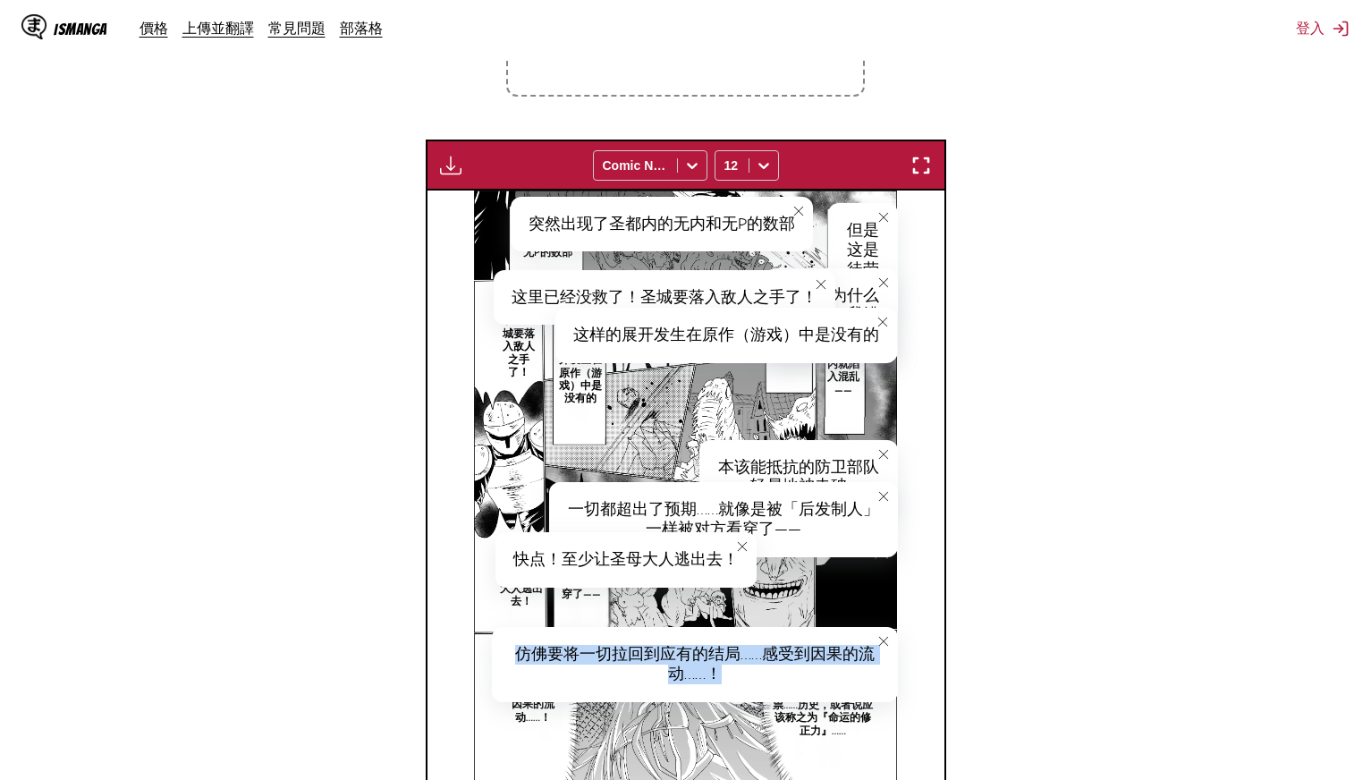
drag, startPoint x: 759, startPoint y: 672, endPoint x: 504, endPoint y: 643, distance: 257.4
click at [504, 643] on div "仿佛要将一切拉回到应有的结局……感受到因果的流动……！" at bounding box center [694, 664] width 405 height 74
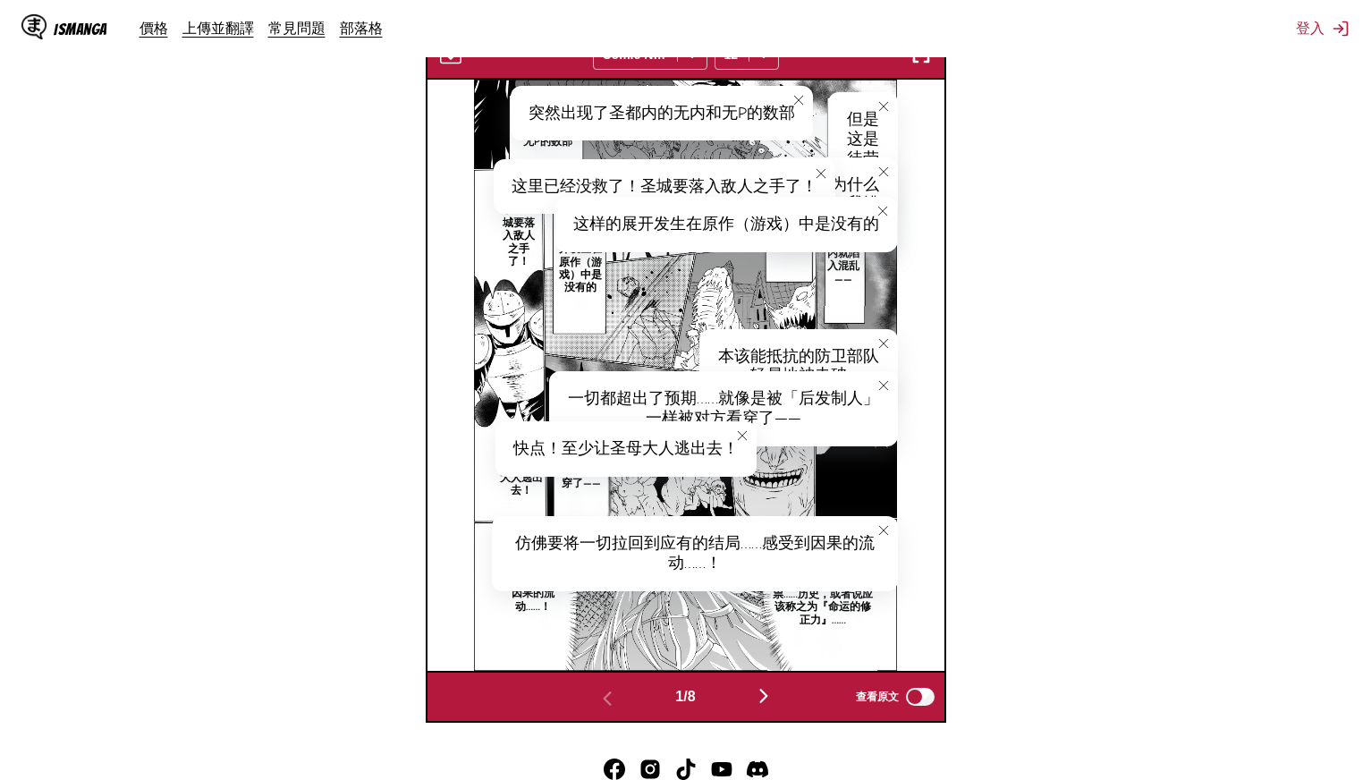
scroll to position [666, 0]
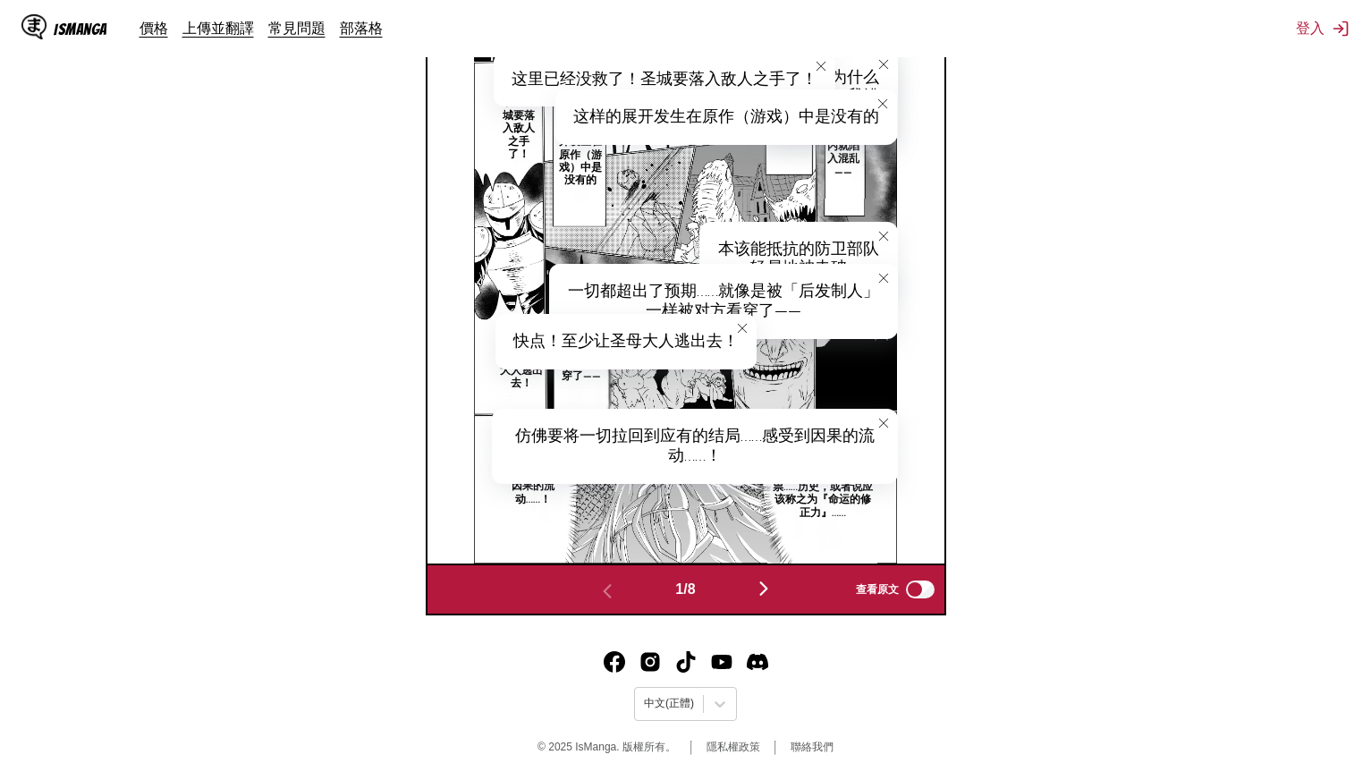
drag, startPoint x: 1039, startPoint y: 325, endPoint x: 878, endPoint y: 464, distance: 213.1
click at [779, 583] on button "button" at bounding box center [763, 590] width 107 height 26
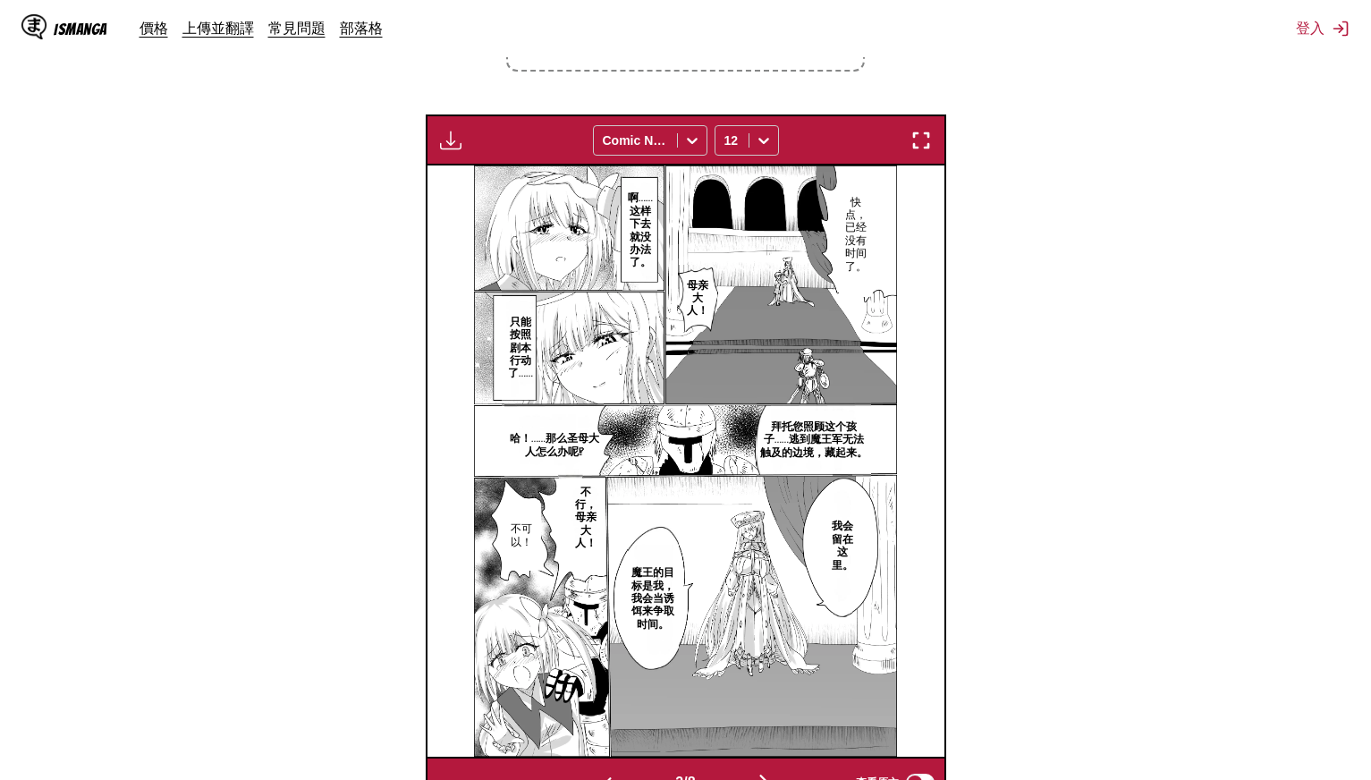
scroll to position [458, 0]
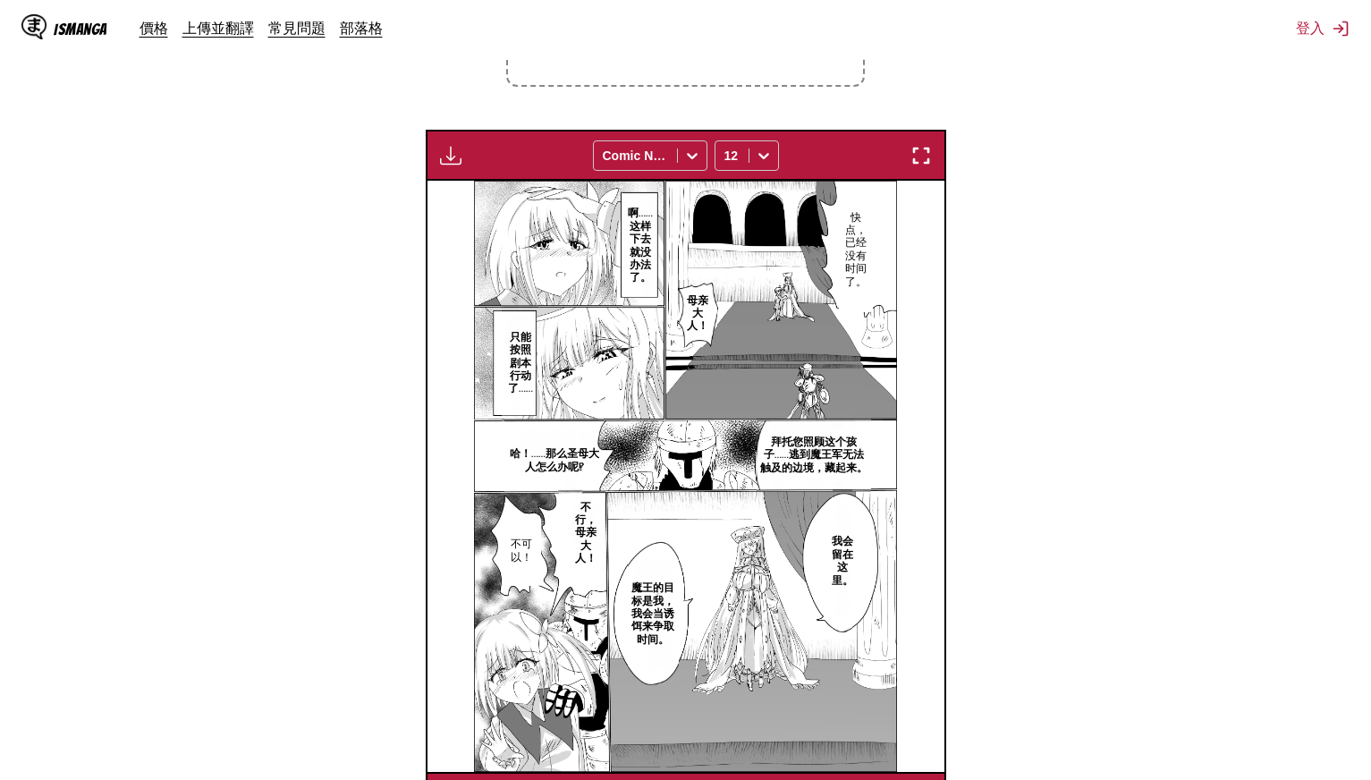
click at [857, 253] on p "快点，已经没有时间了。" at bounding box center [856, 250] width 29 height 84
drag, startPoint x: 869, startPoint y: 210, endPoint x: 896, endPoint y: 307, distance: 100.5
click at [896, 307] on div "快点，已经没有时间了。" at bounding box center [873, 262] width 68 height 152
click at [701, 308] on p "母亲大人！" at bounding box center [698, 314] width 38 height 46
drag, startPoint x: 714, startPoint y: 304, endPoint x: 764, endPoint y: 305, distance: 50.1
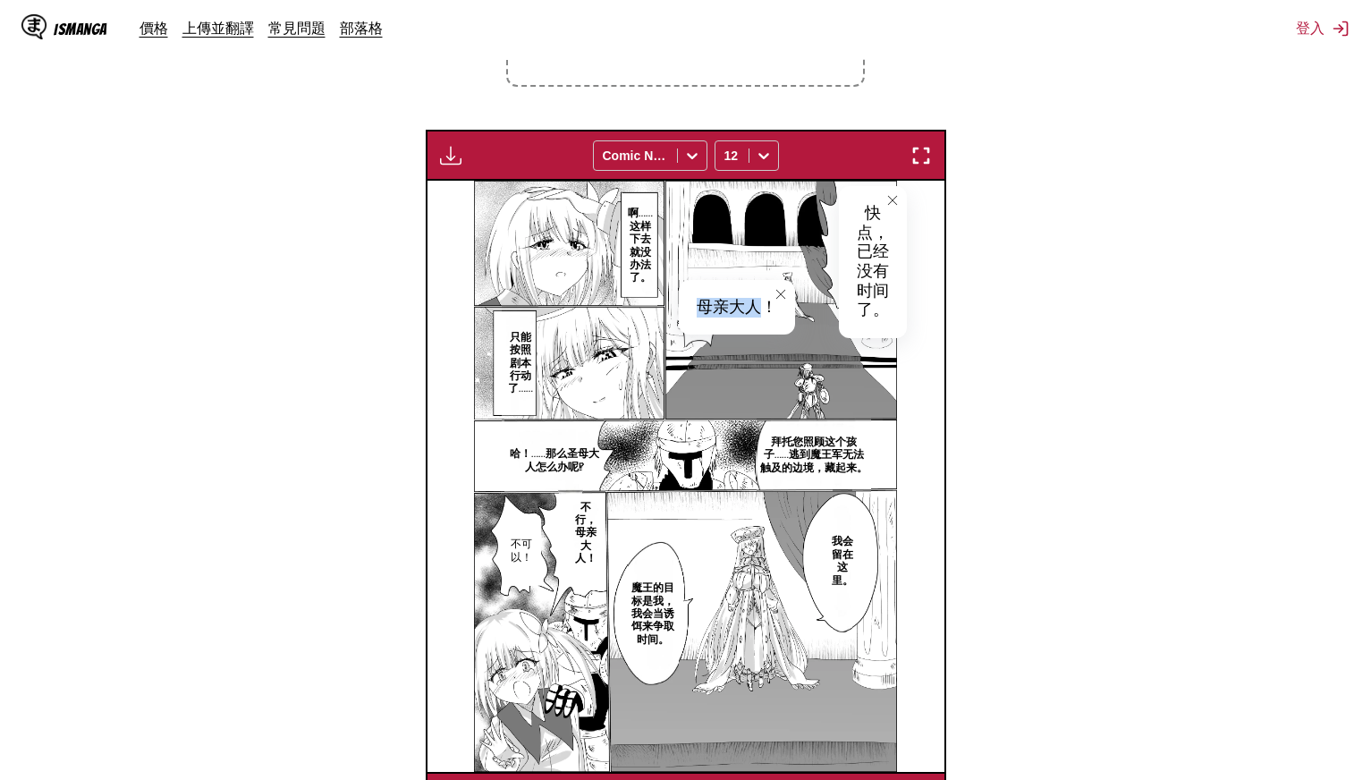
click at [764, 305] on div "母亲大人！" at bounding box center [737, 307] width 116 height 55
click at [632, 227] on p "啊……这样下去就没办法了。" at bounding box center [640, 245] width 35 height 84
drag, startPoint x: 646, startPoint y: 208, endPoint x: 834, endPoint y: 210, distance: 187.9
click at [834, 210] on div "啊……这样下去就没办法了。" at bounding box center [740, 209] width 234 height 55
click at [512, 365] on p "只能按照剧本行动了……" at bounding box center [520, 363] width 37 height 72
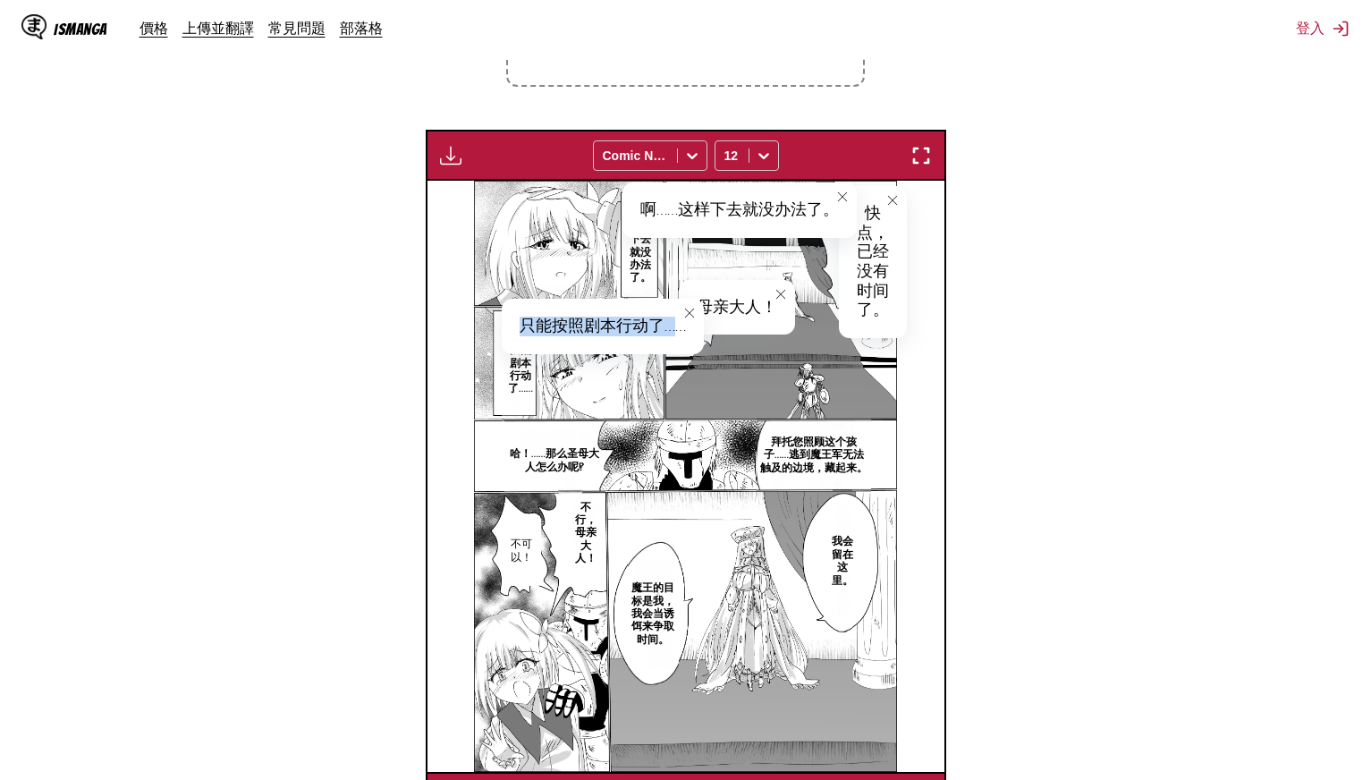
drag, startPoint x: 528, startPoint y: 316, endPoint x: 674, endPoint y: 325, distance: 146.1
click at [674, 325] on div "只能按照剧本行动了……" at bounding box center [603, 326] width 202 height 55
click at [824, 445] on p "拜托您照顾这个孩子……逃到魔王军无法触及的边境，藏起来。" at bounding box center [814, 455] width 114 height 46
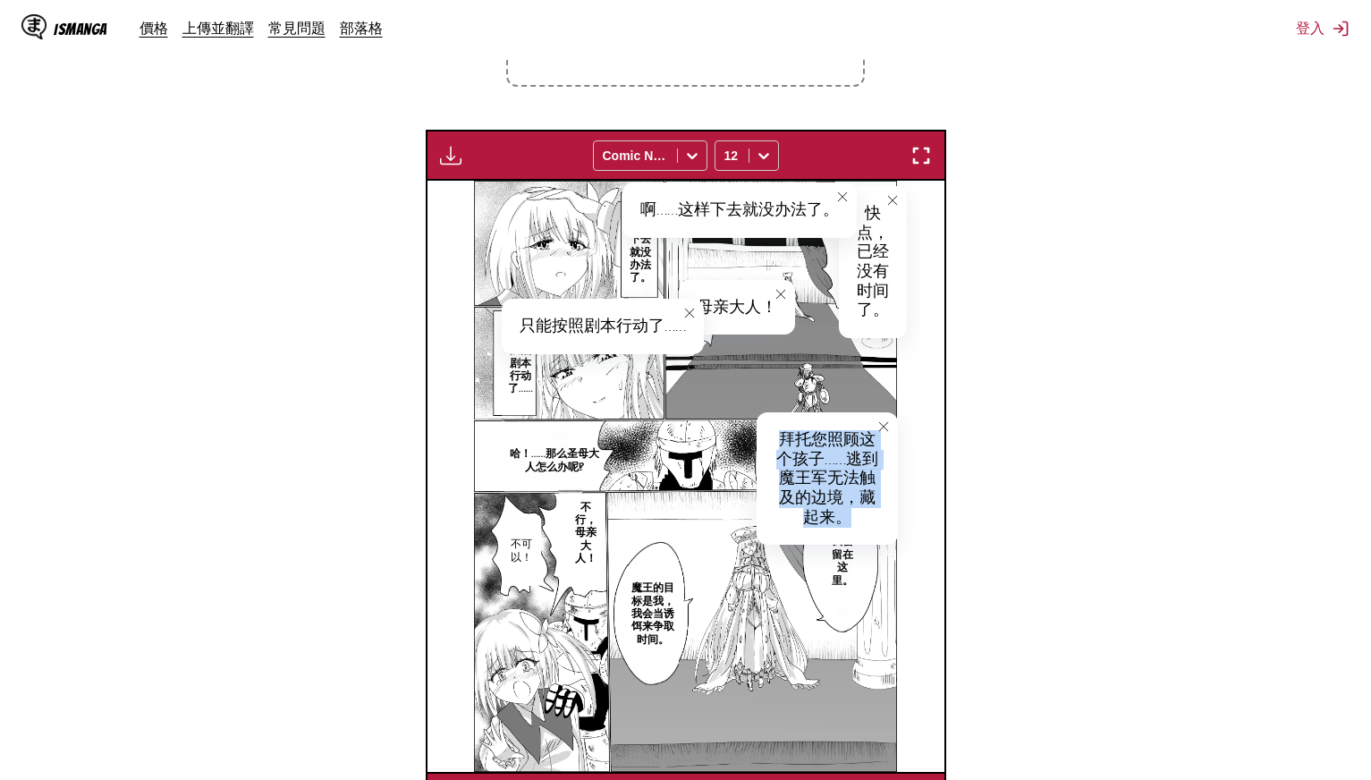
drag, startPoint x: 776, startPoint y: 428, endPoint x: 886, endPoint y: 516, distance: 140.7
click at [886, 516] on div "拜托您照顾这个孩子……逃到魔王军无法触及的边境，藏起来。" at bounding box center [827, 478] width 141 height 132
click at [889, 425] on icon "close-tooltip" at bounding box center [884, 426] width 13 height 13
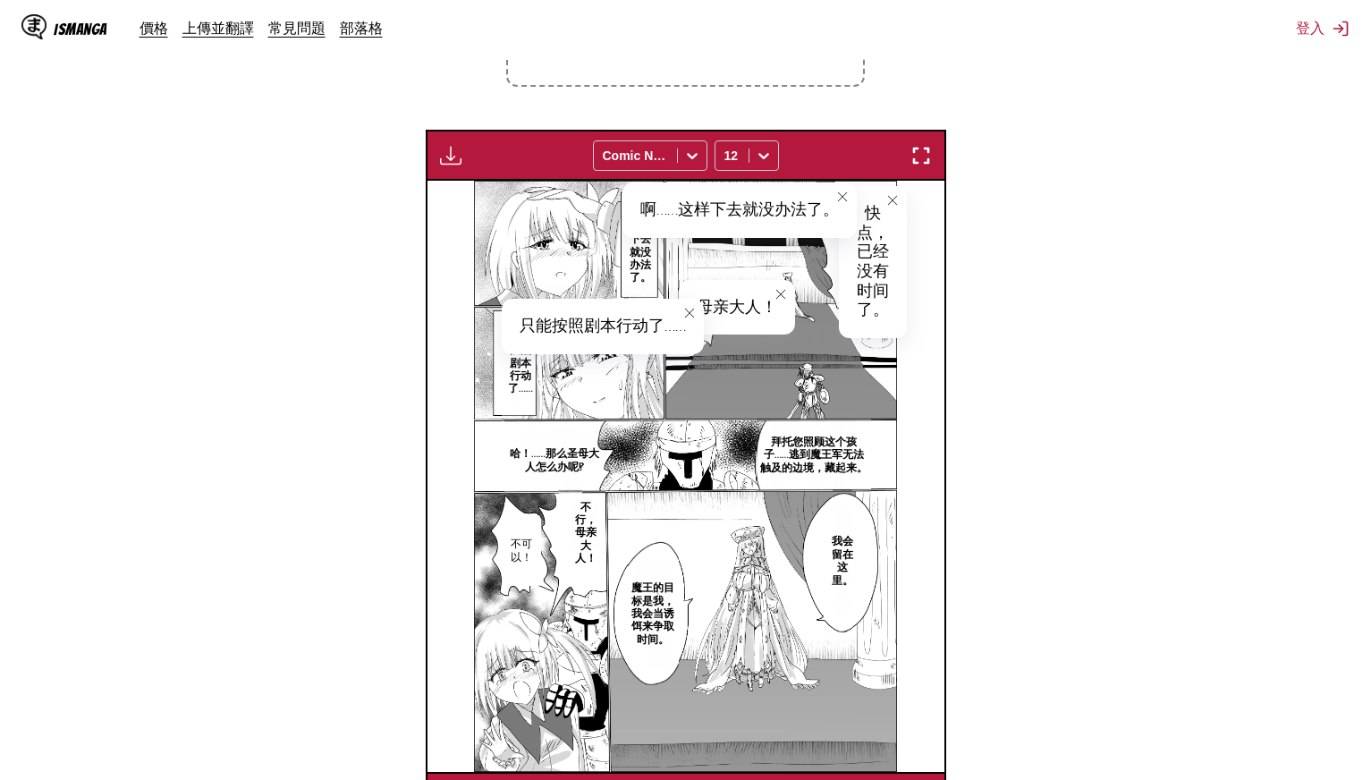
click at [573, 460] on p "哈！……那么圣母大人怎么办呢⁉" at bounding box center [554, 460] width 99 height 33
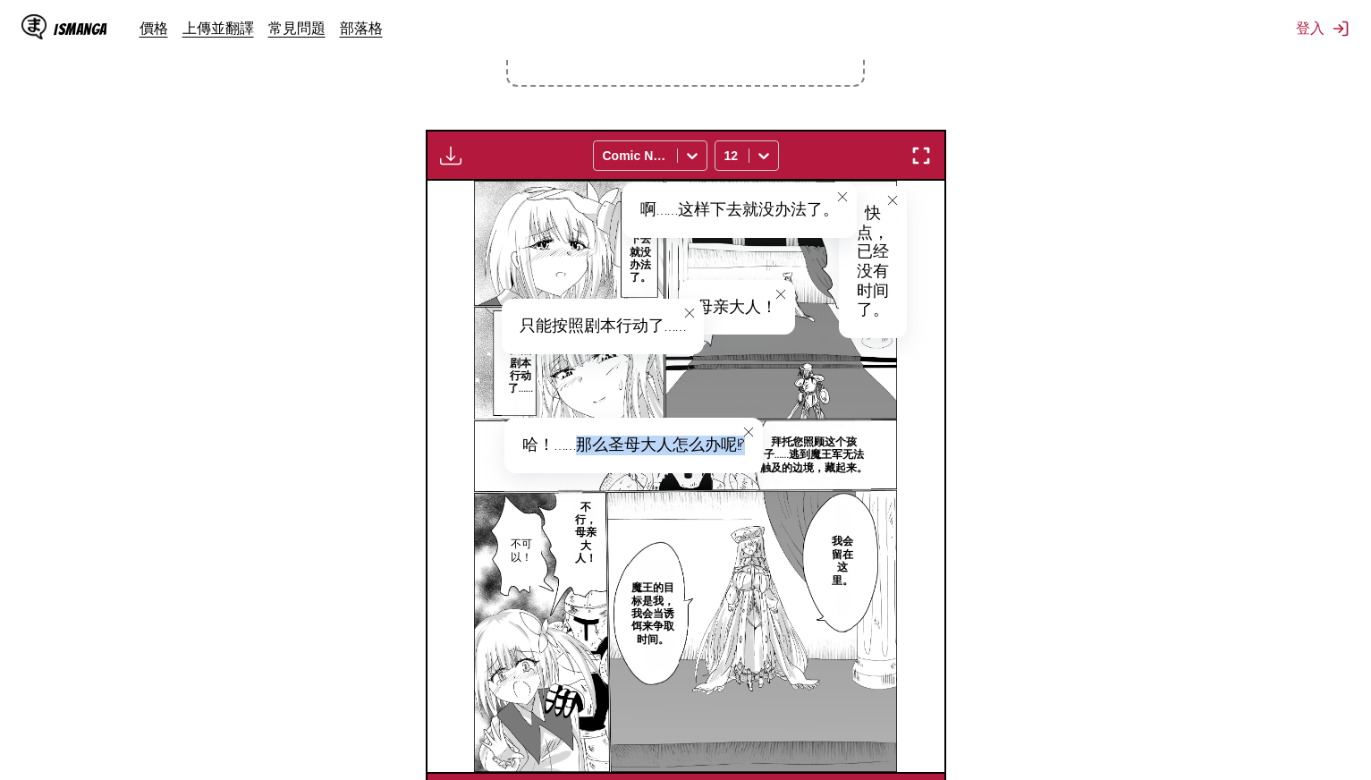
drag, startPoint x: 578, startPoint y: 444, endPoint x: 749, endPoint y: 451, distance: 171.0
click at [749, 451] on div "哈！……那么圣母大人怎么办呢⁉" at bounding box center [634, 445] width 259 height 55
click at [548, 447] on div "哈！……那么圣母大人怎么办呢⁉" at bounding box center [634, 445] width 259 height 55
click at [548, 445] on div "哈！……那么圣母大人怎么办呢⁉" at bounding box center [634, 445] width 259 height 55
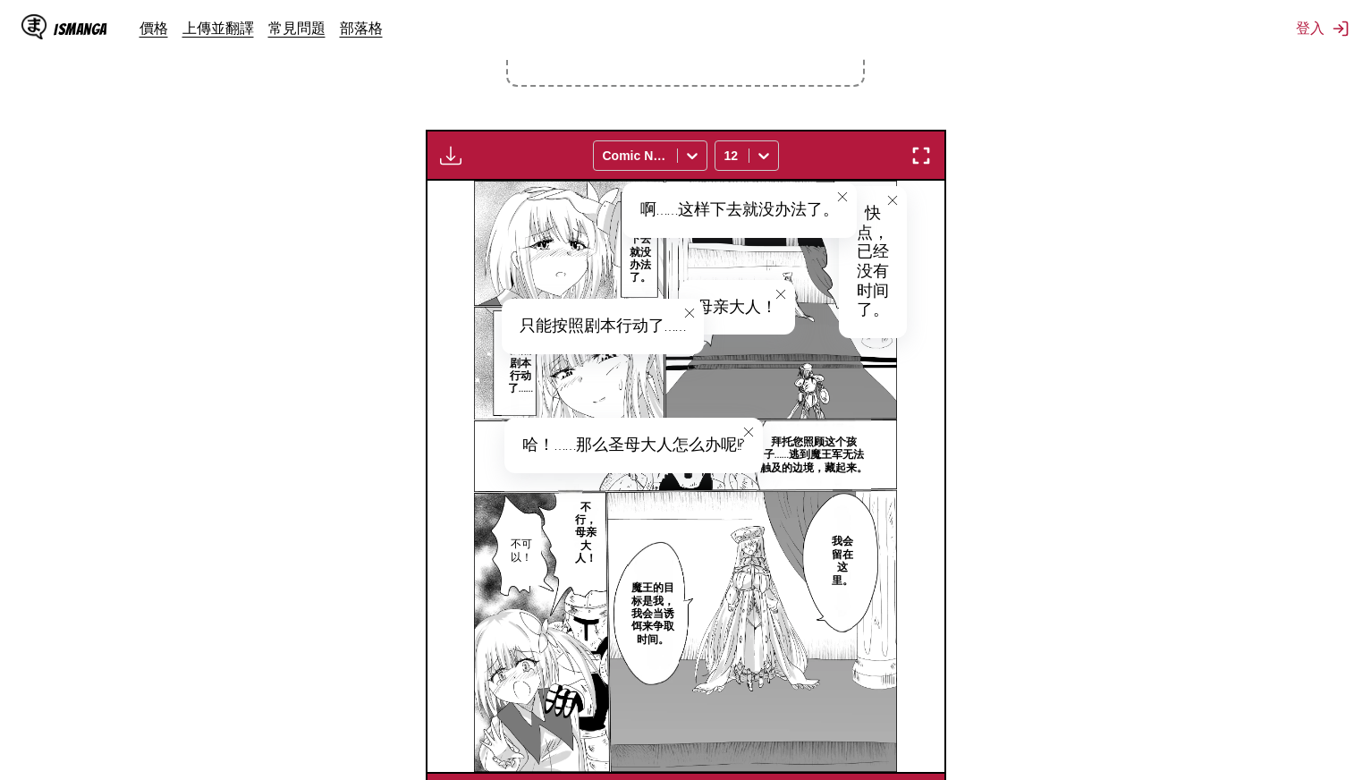
click at [839, 572] on p "我会留在这里。" at bounding box center [842, 560] width 29 height 59
drag, startPoint x: 875, startPoint y: 544, endPoint x: 896, endPoint y: 576, distance: 38.7
click at [896, 576] on div "我会留在这里。" at bounding box center [867, 545] width 68 height 113
click at [650, 624] on p "魔王的目标是我，我会当诱饵来争取时间。" at bounding box center [653, 614] width 50 height 72
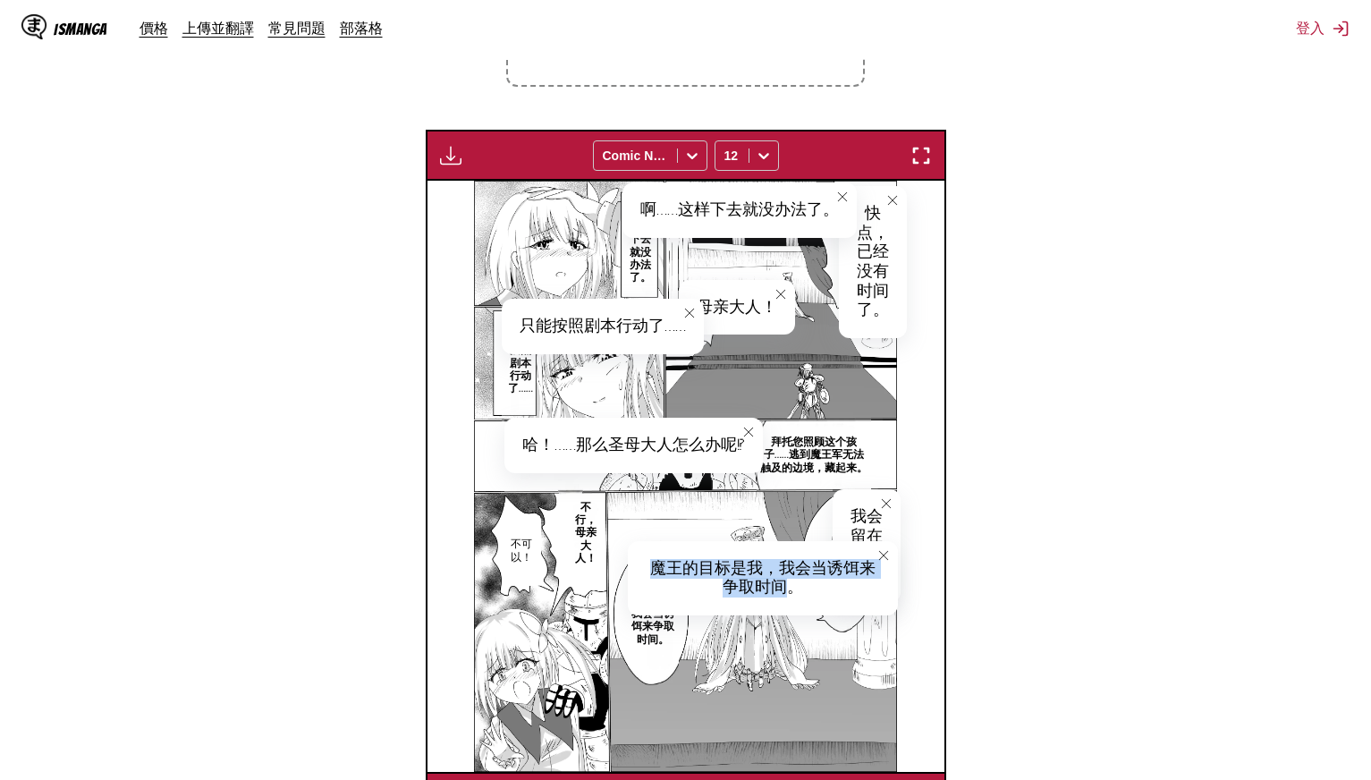
drag, startPoint x: 651, startPoint y: 564, endPoint x: 791, endPoint y: 593, distance: 142.6
click at [791, 593] on div "魔王的目标是我，我会当诱饵来争取时间。" at bounding box center [762, 578] width 269 height 74
click at [589, 541] on p "不行，母亲大人！" at bounding box center [585, 533] width 38 height 72
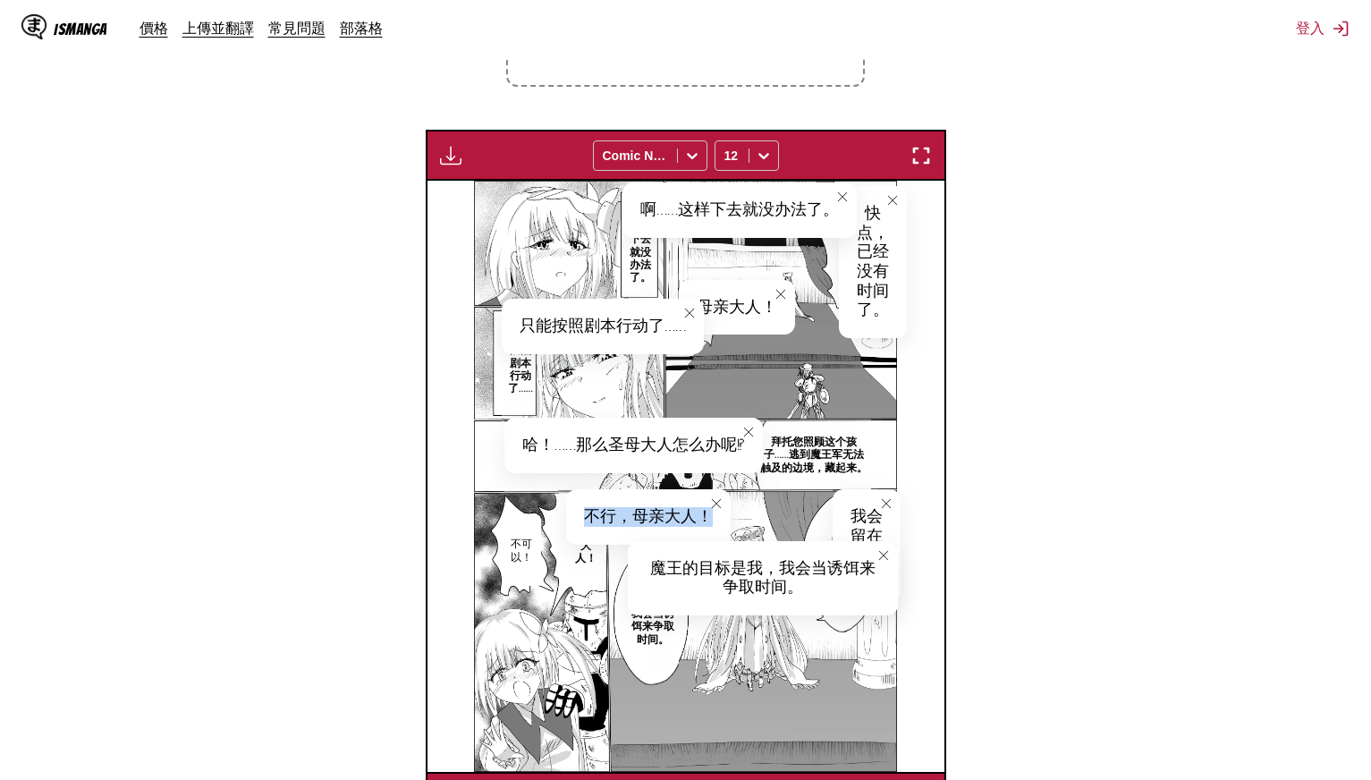
drag, startPoint x: 586, startPoint y: 517, endPoint x: 712, endPoint y: 515, distance: 126.1
click at [712, 515] on div "不行，母亲大人！" at bounding box center [648, 516] width 165 height 55
click at [516, 559] on p "不可以！" at bounding box center [520, 550] width 31 height 33
drag, startPoint x: 522, startPoint y: 543, endPoint x: 577, endPoint y: 539, distance: 54.7
click at [577, 539] on div "不可以！" at bounding box center [552, 543] width 100 height 55
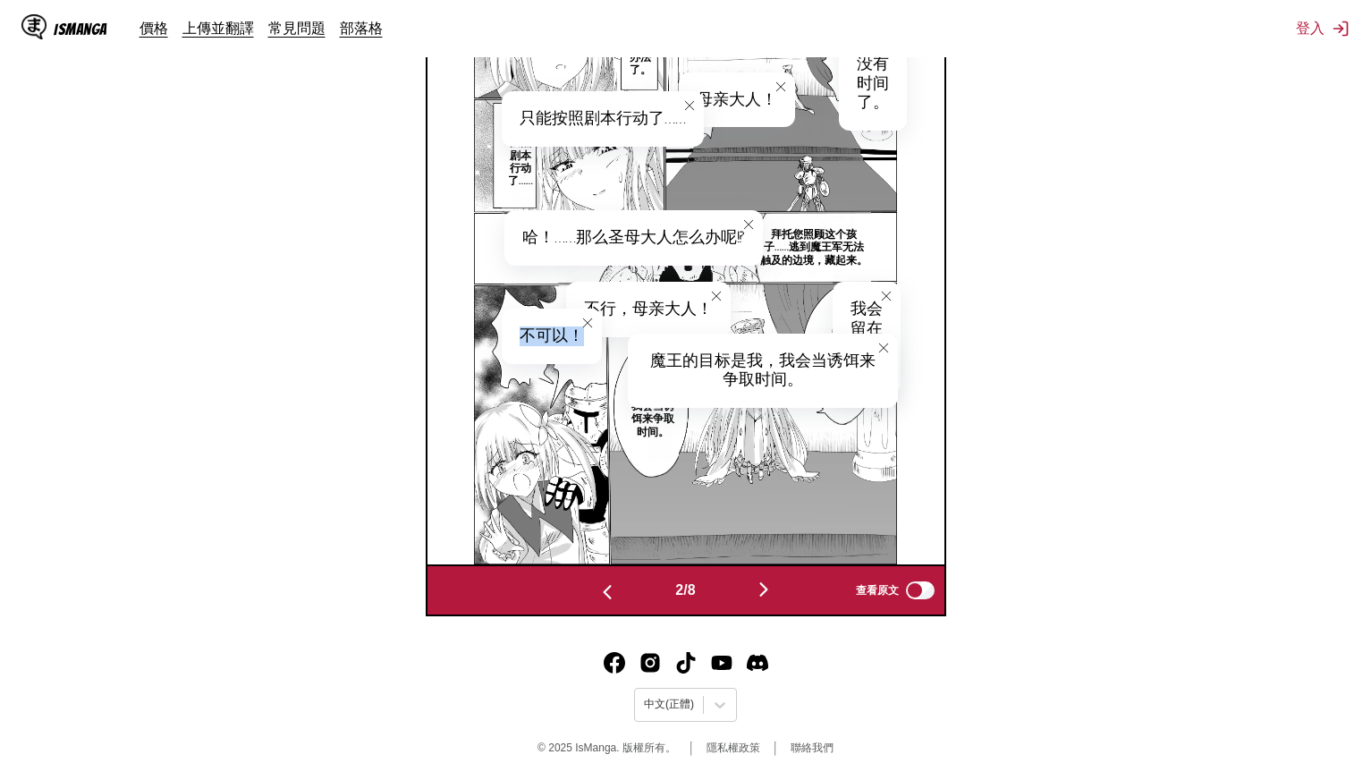
scroll to position [666, 0]
click at [751, 589] on button "button" at bounding box center [763, 590] width 107 height 26
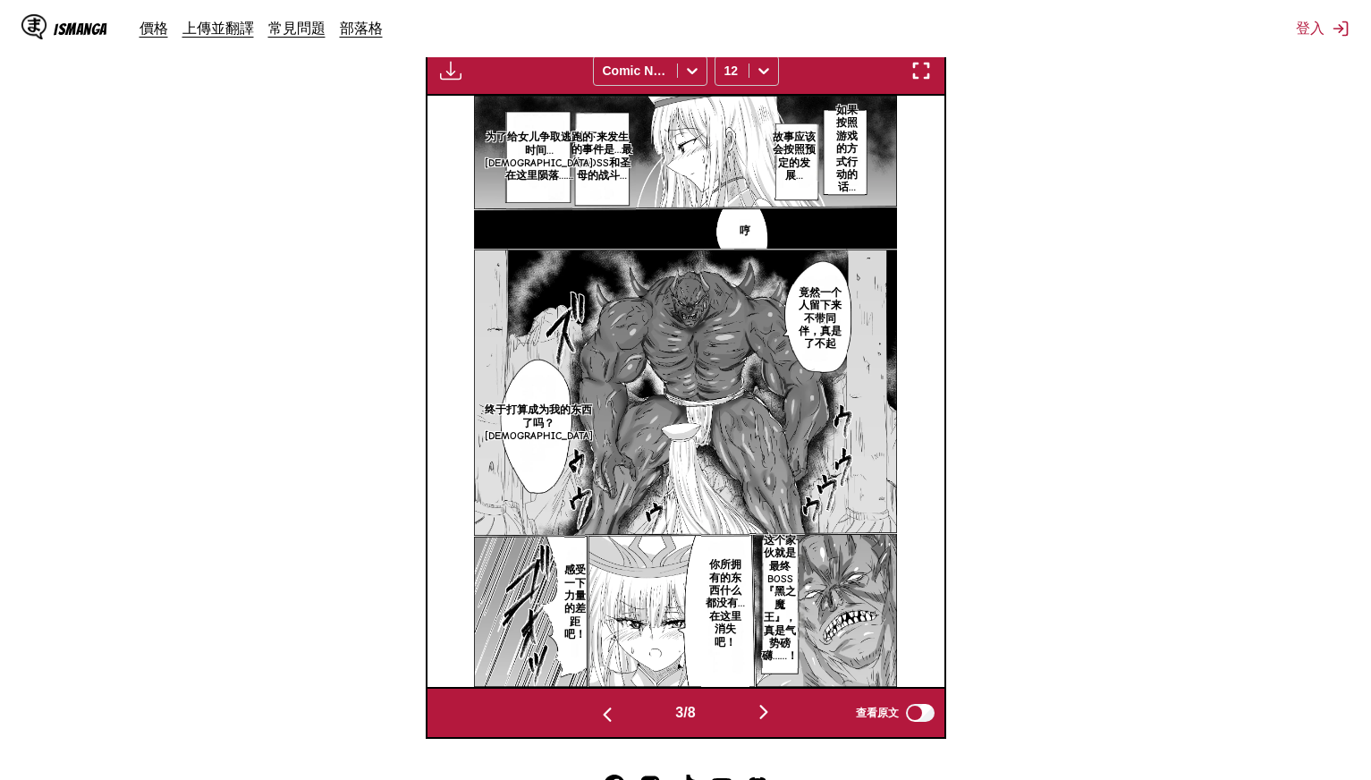
scroll to position [363, 0]
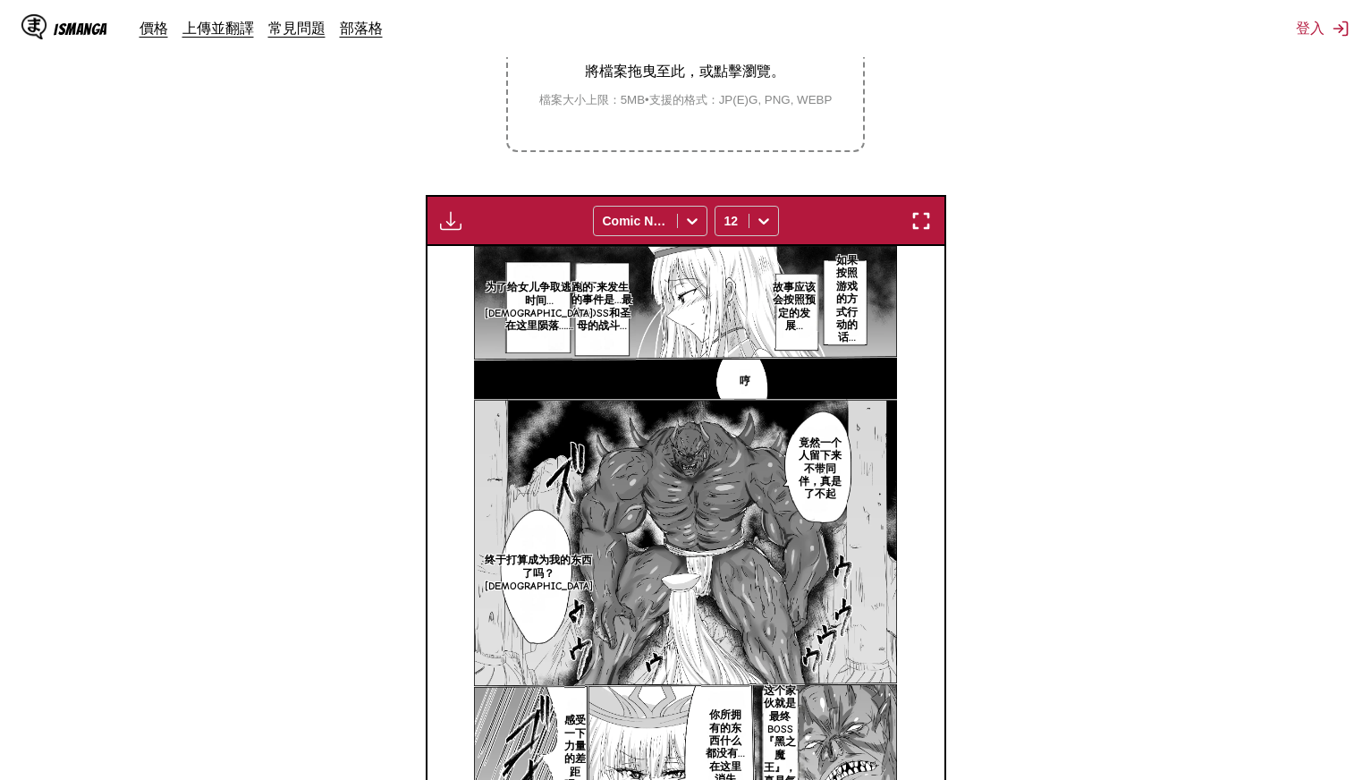
drag, startPoint x: 1024, startPoint y: 517, endPoint x: 1033, endPoint y: 389, distance: 128.2
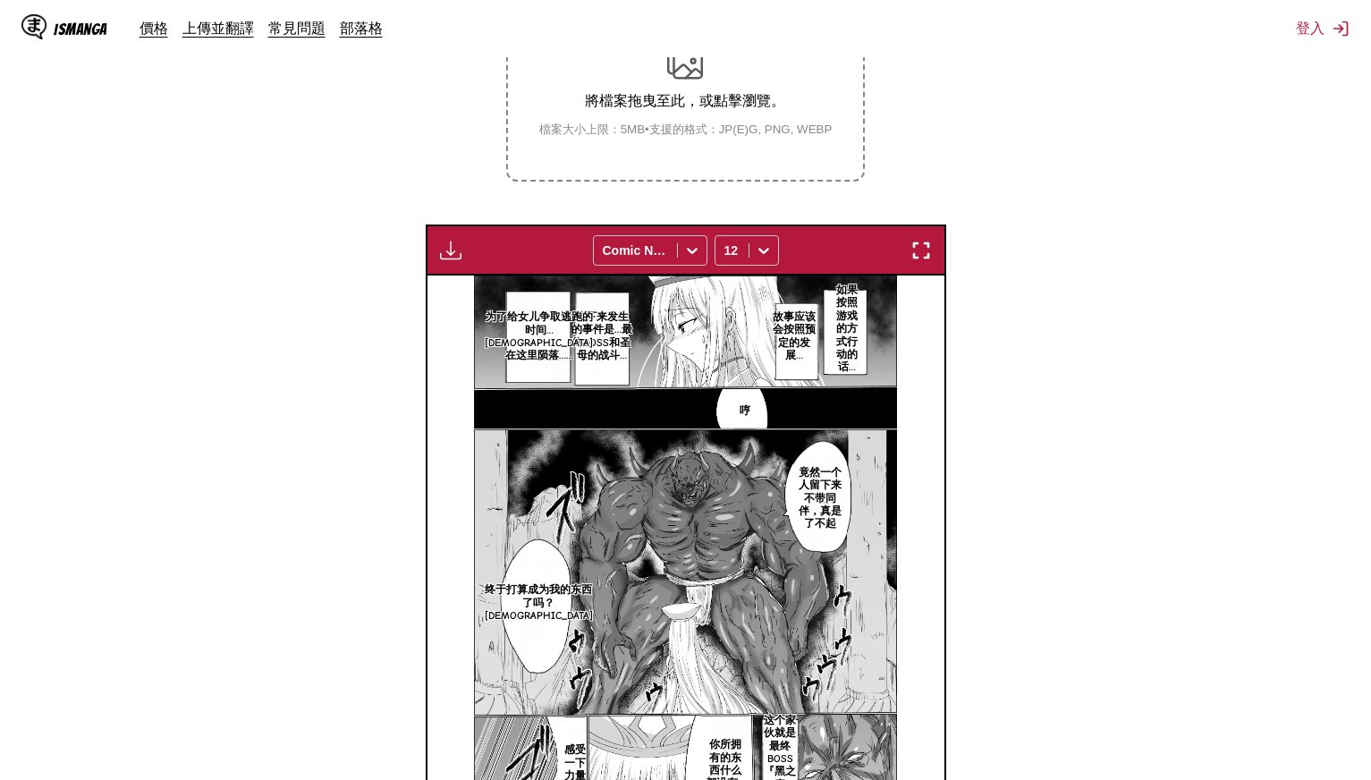
click at [854, 313] on p "如果按照游戏的方式行动的话…" at bounding box center [846, 329] width 37 height 98
drag, startPoint x: 847, startPoint y: 297, endPoint x: 889, endPoint y: 422, distance: 132.1
click at [889, 422] on div "如果按照游戏的方式行动的话…" at bounding box center [862, 364] width 69 height 171
click at [786, 342] on p "故事应该会按照预定的发展…" at bounding box center [794, 336] width 52 height 59
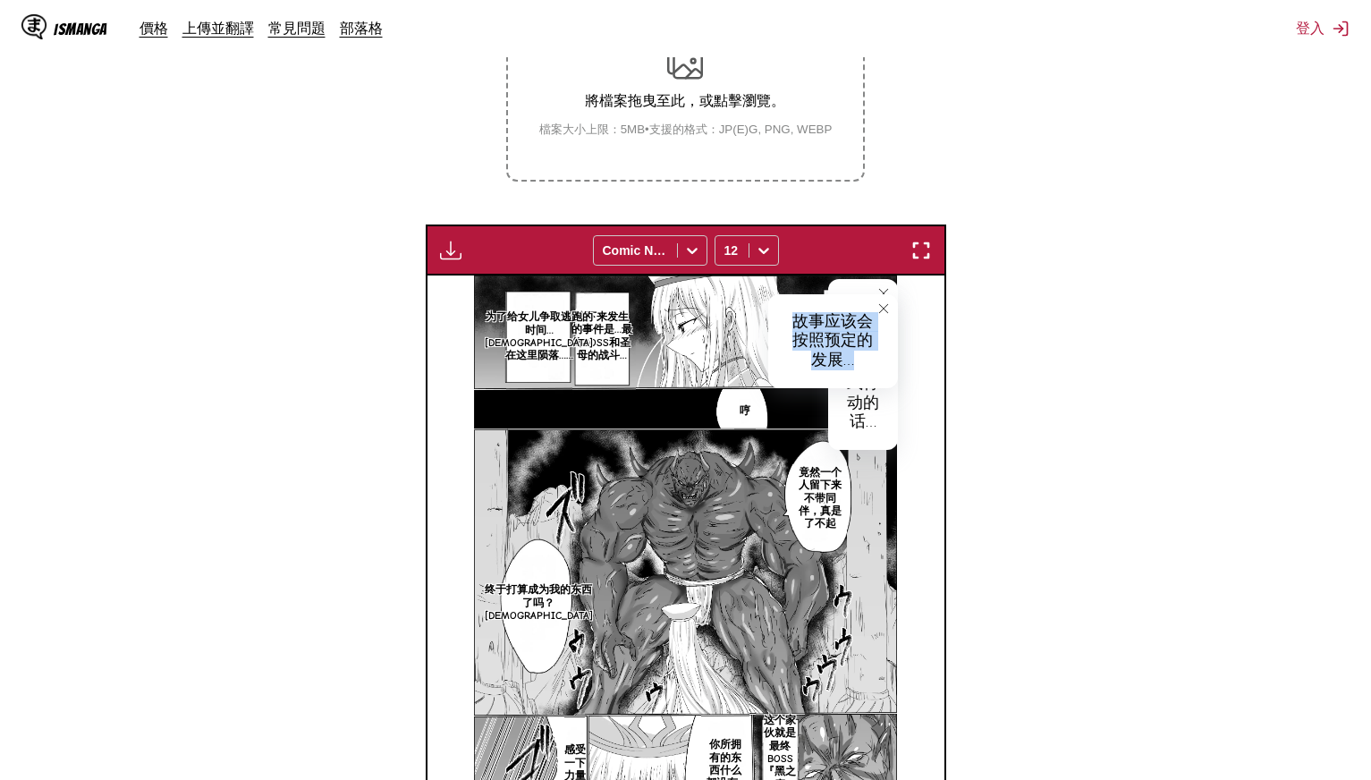
drag, startPoint x: 796, startPoint y: 313, endPoint x: 857, endPoint y: 359, distance: 76.0
click at [857, 359] on div "故事应该会按照预定的发展…" at bounding box center [833, 341] width 130 height 94
click at [592, 318] on p "接下来发生的事件是…最终boss和圣母的战斗…" at bounding box center [601, 336] width 68 height 59
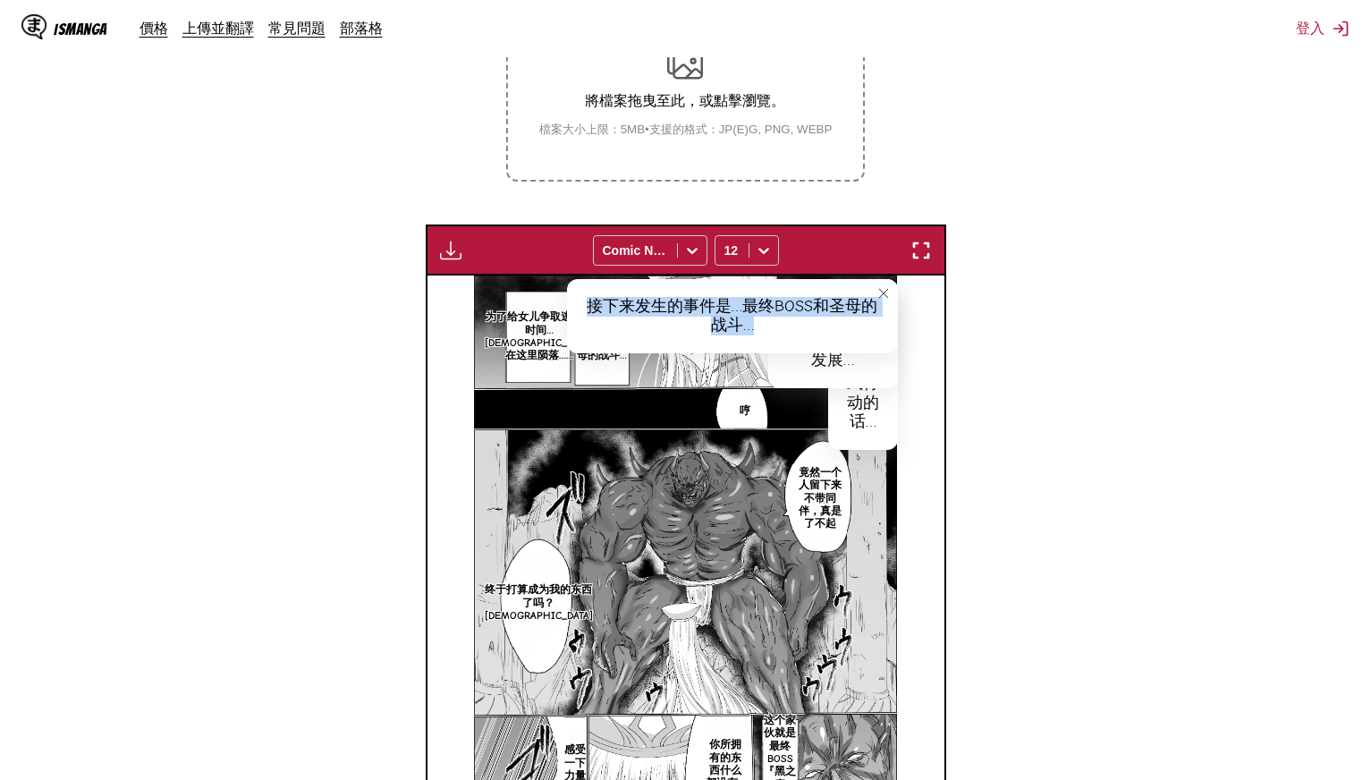
drag, startPoint x: 591, startPoint y: 298, endPoint x: 758, endPoint y: 331, distance: 169.6
click at [758, 331] on div "接下来发生的事件是…最终boss和圣母的战斗…" at bounding box center [732, 316] width 330 height 74
click at [552, 343] on p "为了给女儿争取逃跑的时间…[DEMOGRAPHIC_DATA]在这里陨落……" at bounding box center [538, 336] width 115 height 59
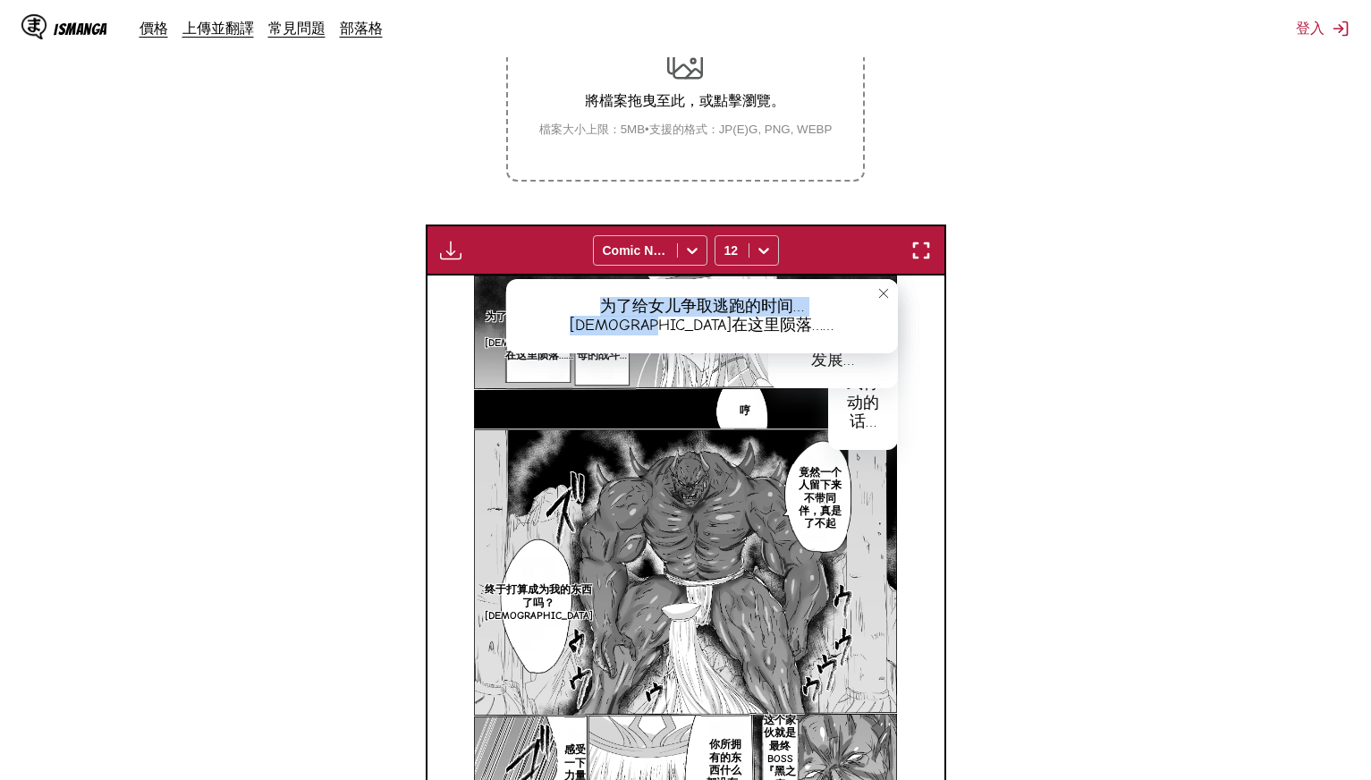
drag, startPoint x: 530, startPoint y: 301, endPoint x: 868, endPoint y: 307, distance: 338.2
click at [868, 307] on div "为了给女儿争取逃跑的时间…[DEMOGRAPHIC_DATA]在这里陨落……" at bounding box center [702, 316] width 392 height 74
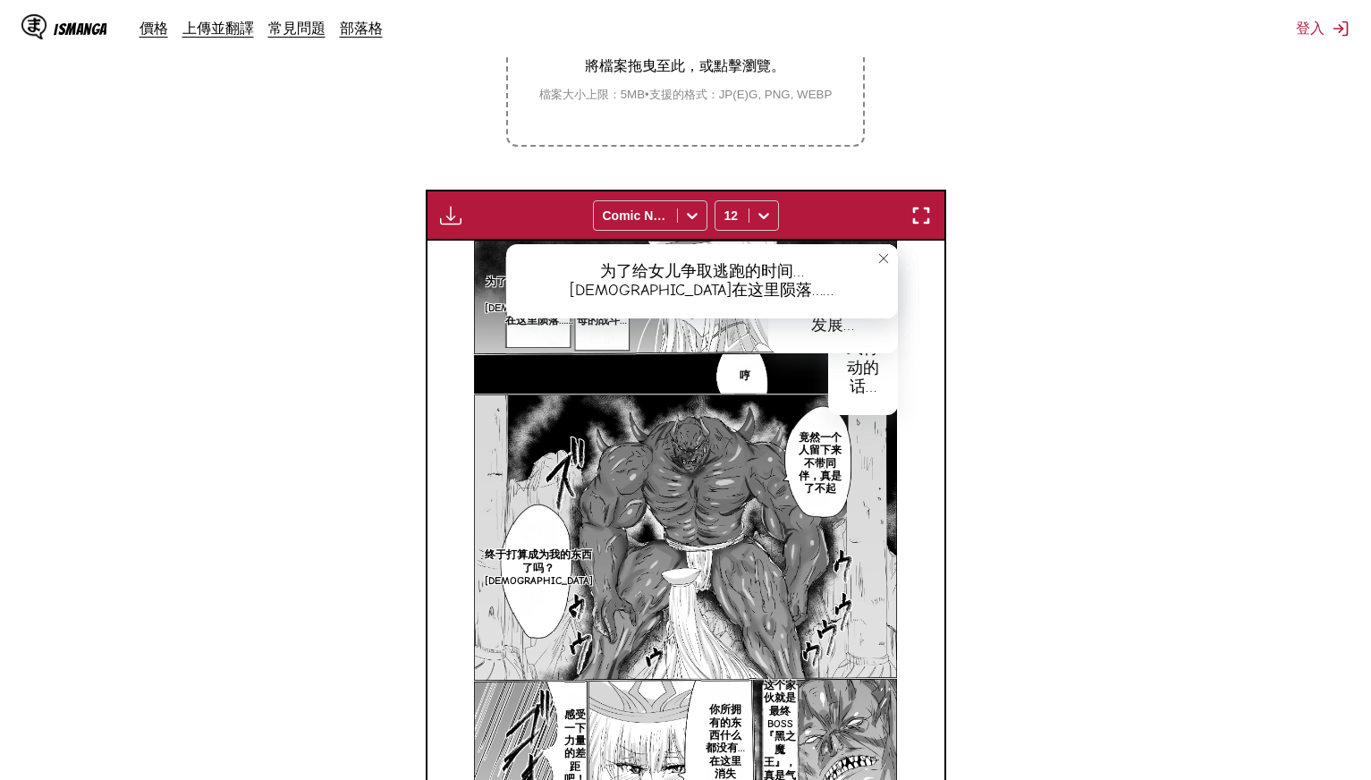
drag, startPoint x: 1012, startPoint y: 414, endPoint x: 1011, endPoint y: 493, distance: 78.7
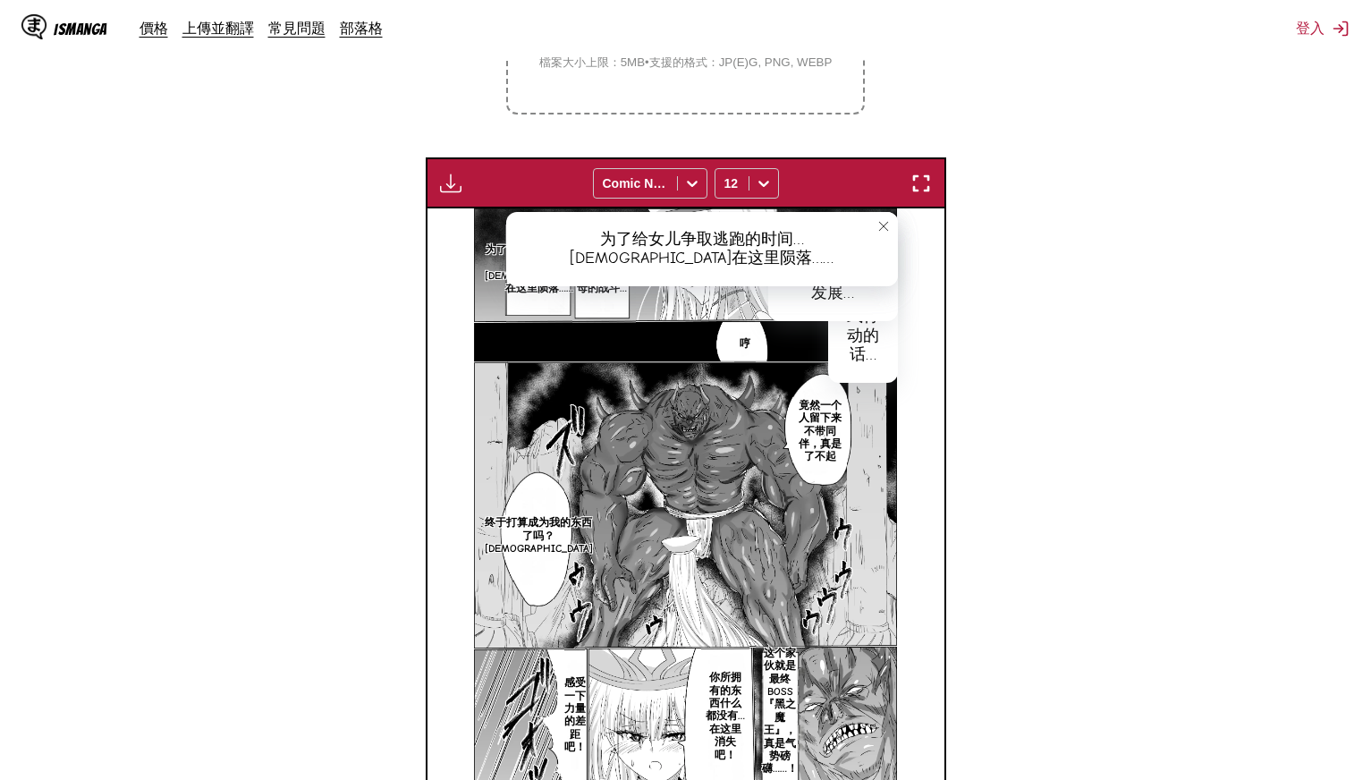
click at [891, 223] on button "close-tooltip" at bounding box center [883, 226] width 29 height 29
click at [890, 223] on button "close-tooltip" at bounding box center [883, 226] width 29 height 29
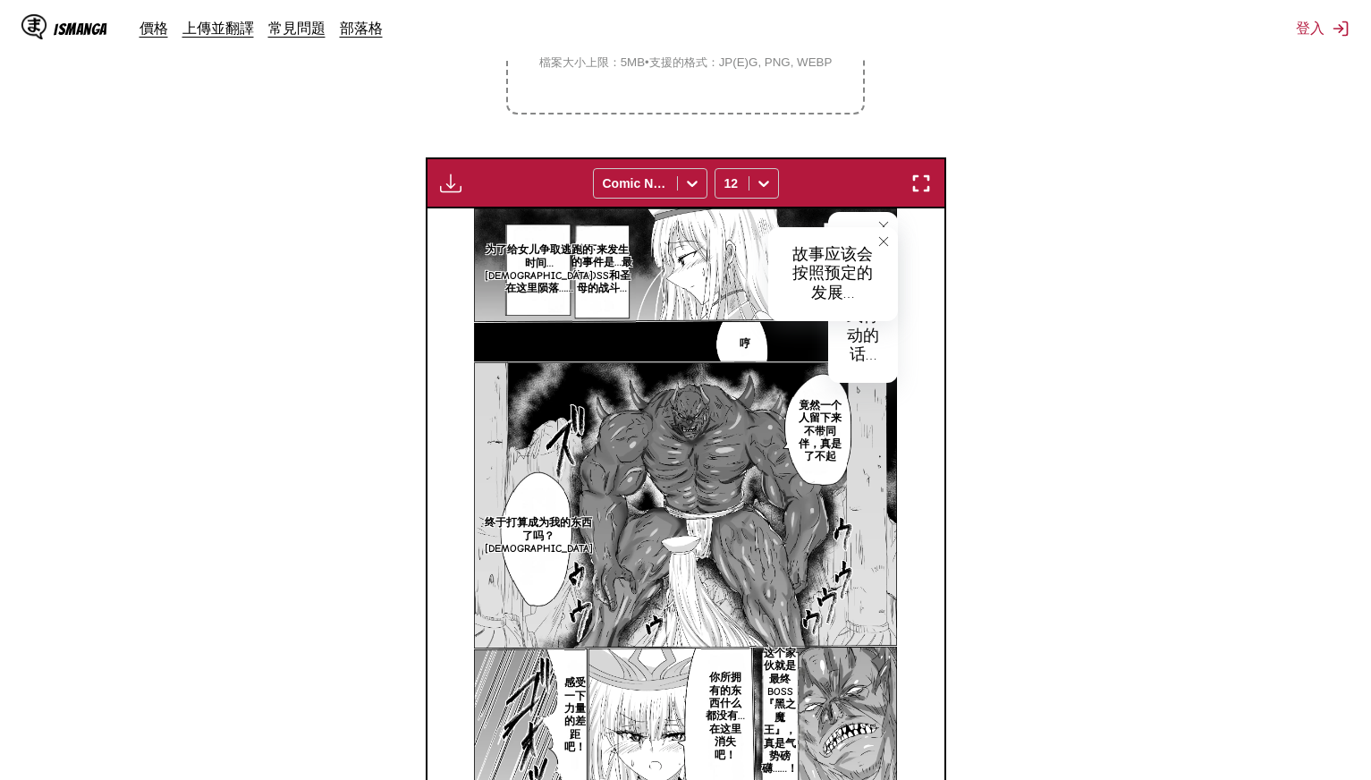
click at [890, 223] on button "close-tooltip" at bounding box center [883, 226] width 29 height 29
click at [885, 241] on icon "close-tooltip" at bounding box center [882, 241] width 9 height 9
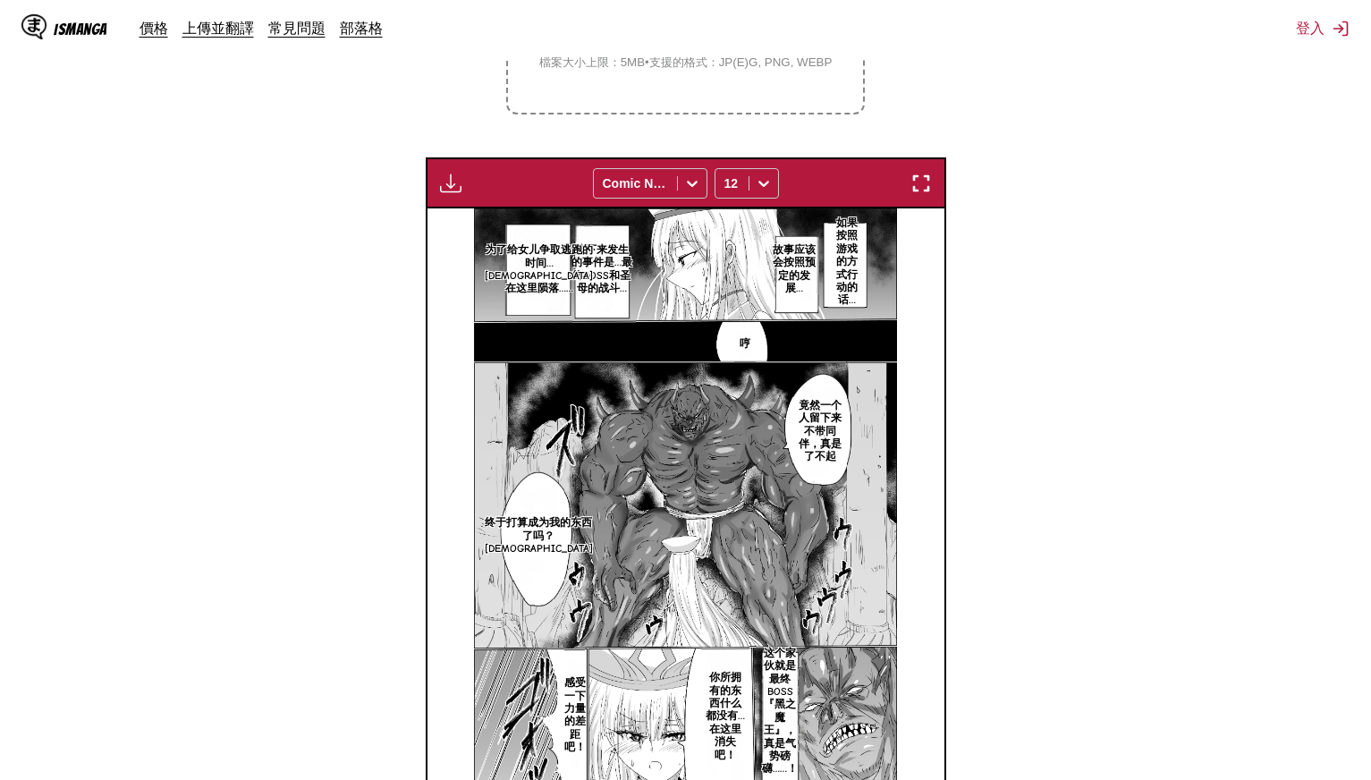
click at [811, 443] on p "竟然一个人留下来不带同伴，真是了不起" at bounding box center [820, 431] width 54 height 72
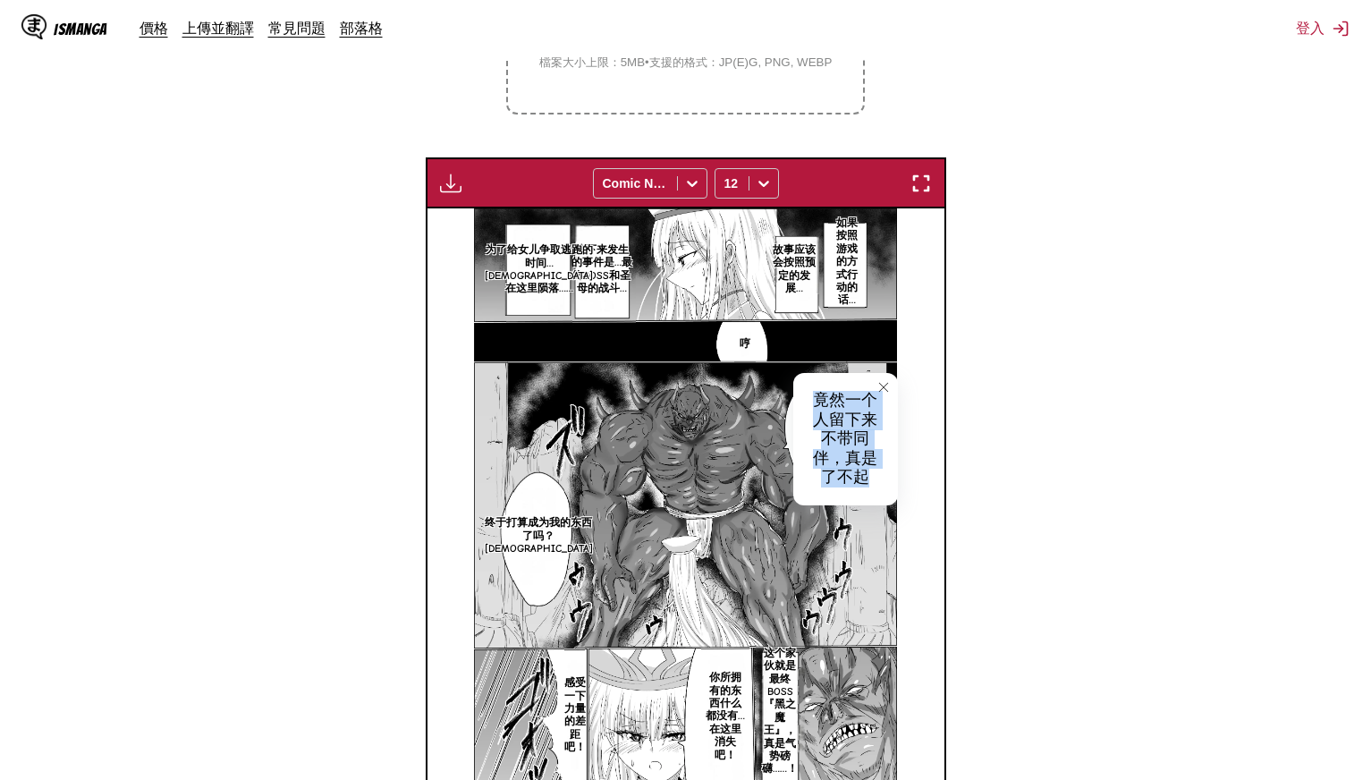
drag, startPoint x: 815, startPoint y: 396, endPoint x: 883, endPoint y: 474, distance: 103.3
click at [883, 474] on div "竟然一个人留下来不带同伴，真是了不起" at bounding box center [845, 439] width 105 height 132
click at [547, 534] on p "终于打算成为我的东西了吗？[DEMOGRAPHIC_DATA]" at bounding box center [538, 536] width 115 height 46
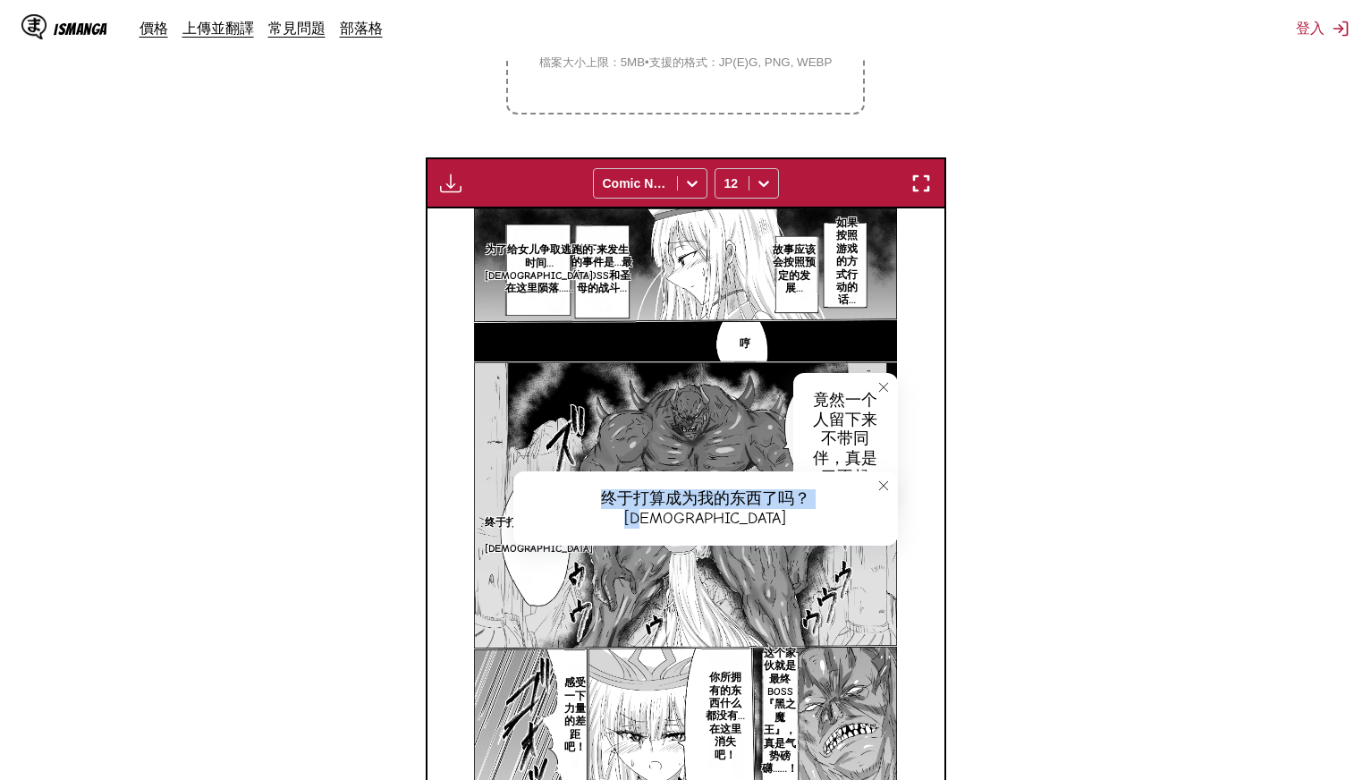
drag, startPoint x: 536, startPoint y: 488, endPoint x: 776, endPoint y: 490, distance: 240.6
click at [776, 490] on div "终于打算成为我的东西了吗？[DEMOGRAPHIC_DATA]" at bounding box center [705, 508] width 385 height 74
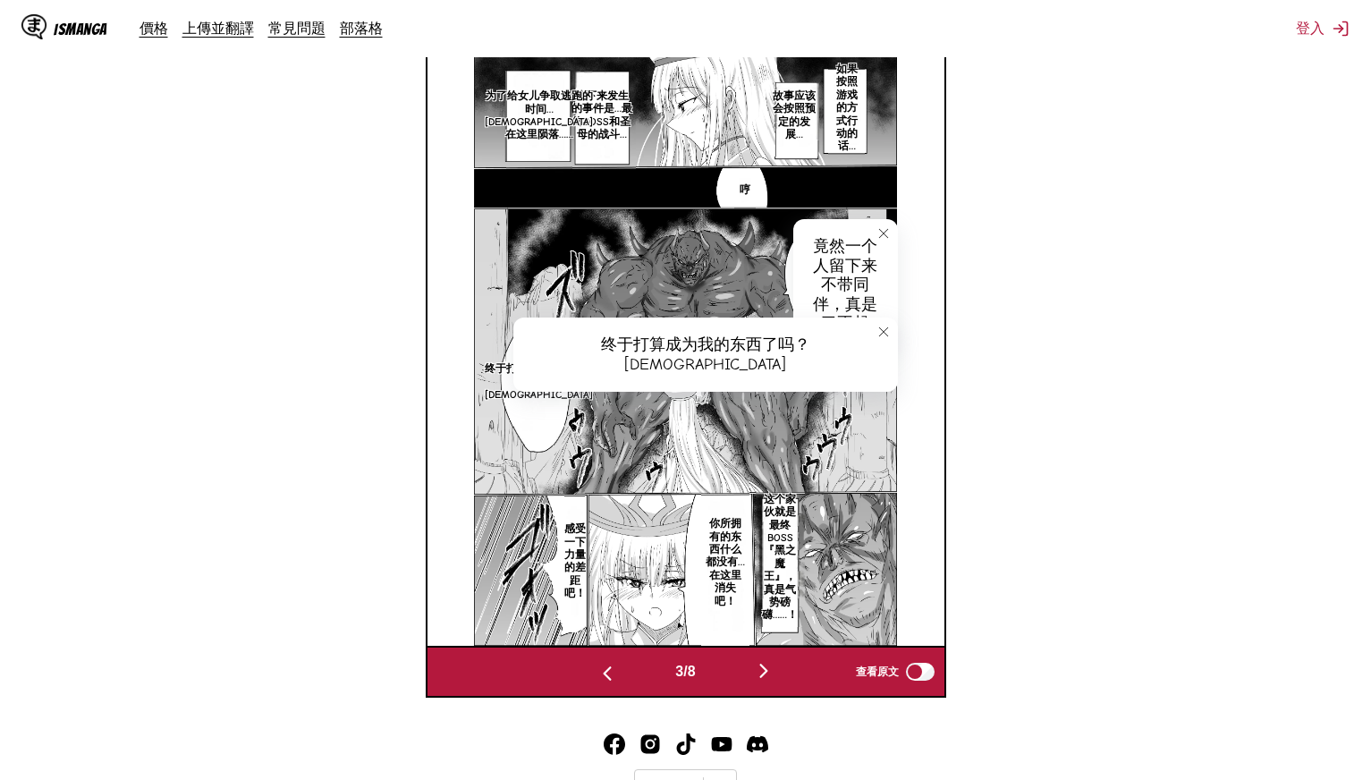
scroll to position [666, 0]
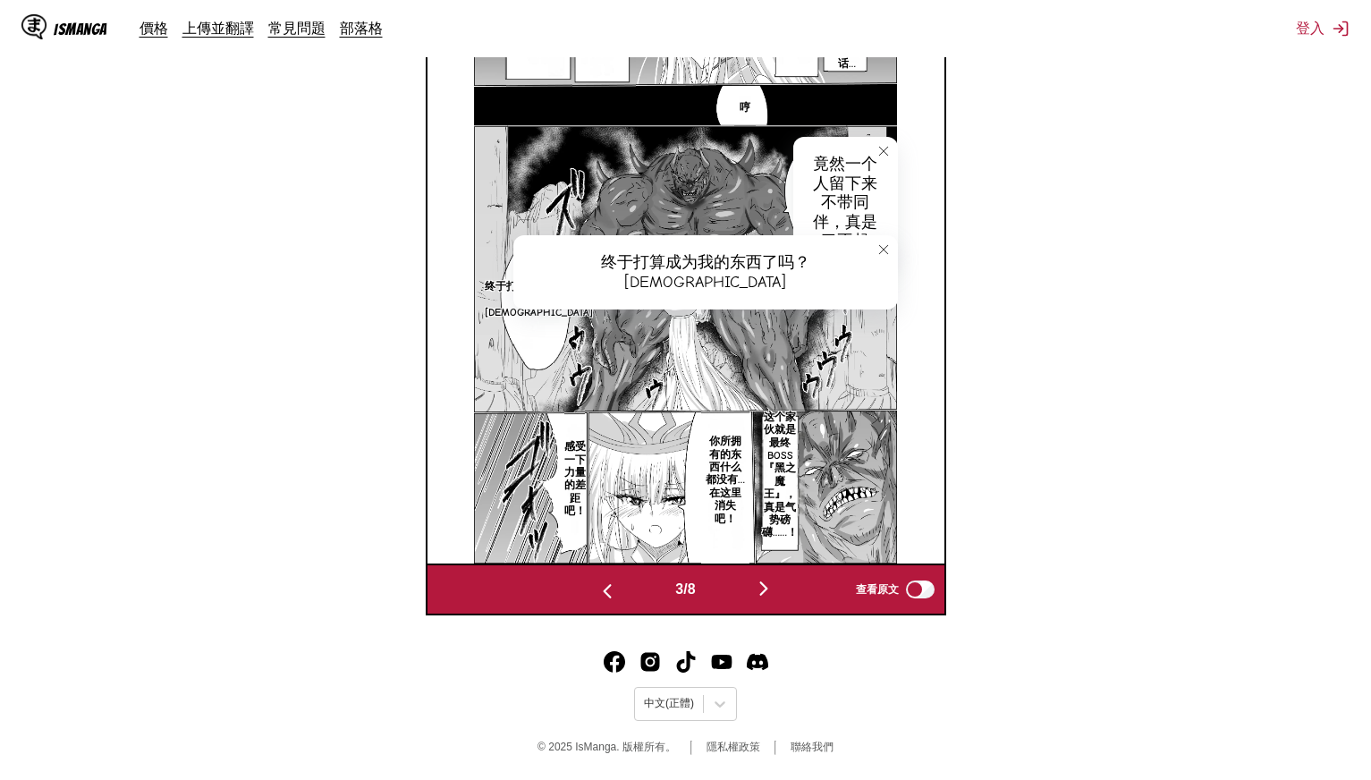
drag, startPoint x: 1012, startPoint y: 517, endPoint x: 1010, endPoint y: 690, distance: 172.7
click at [784, 504] on p "这个家伙就是最终boss『黑之魔王』，真是气势磅礴……！" at bounding box center [780, 475] width 49 height 136
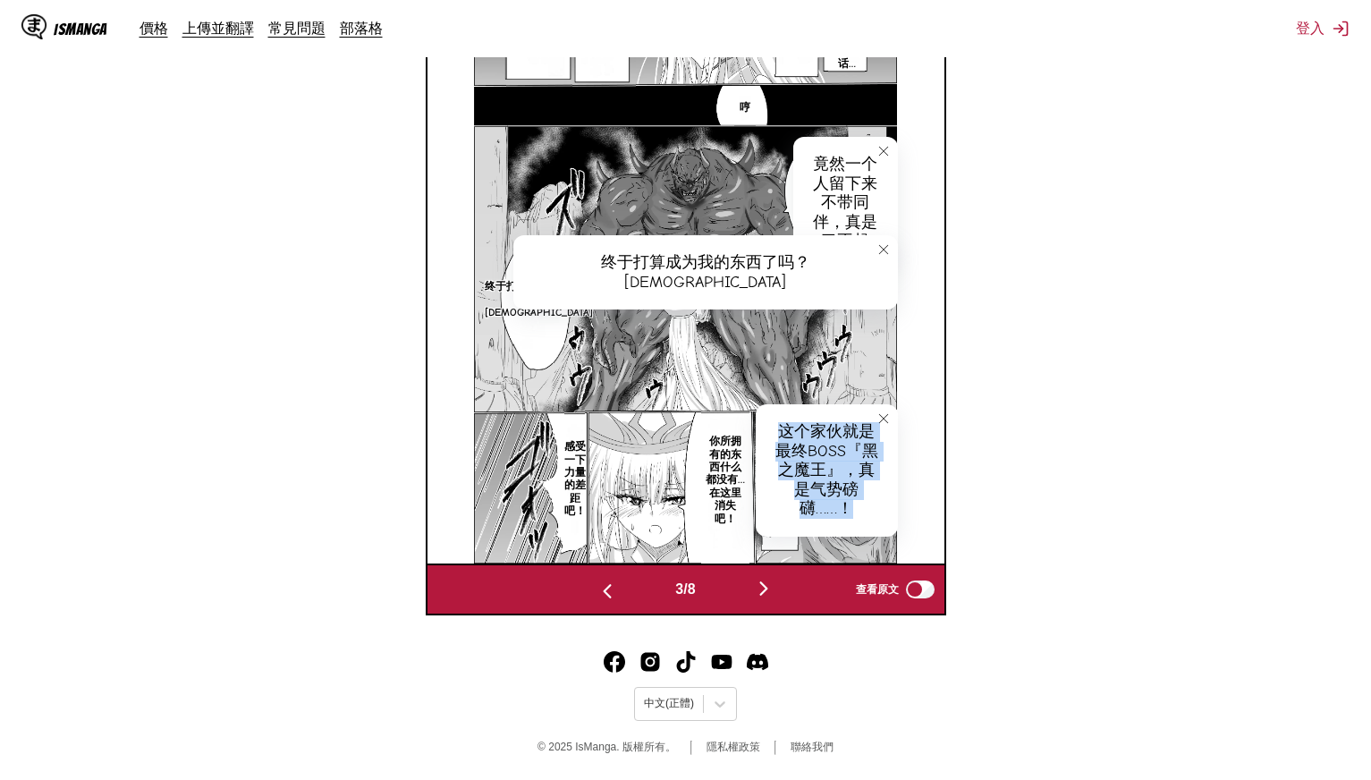
drag, startPoint x: 778, startPoint y: 423, endPoint x: 894, endPoint y: 495, distance: 135.8
click at [894, 495] on div "这个家伙就是最终boss『黑之魔王』，真是气势磅礴……！" at bounding box center [827, 470] width 142 height 132
click at [709, 497] on p "你所拥有的东西什么都没有…在这里消失吧！" at bounding box center [725, 480] width 49 height 98
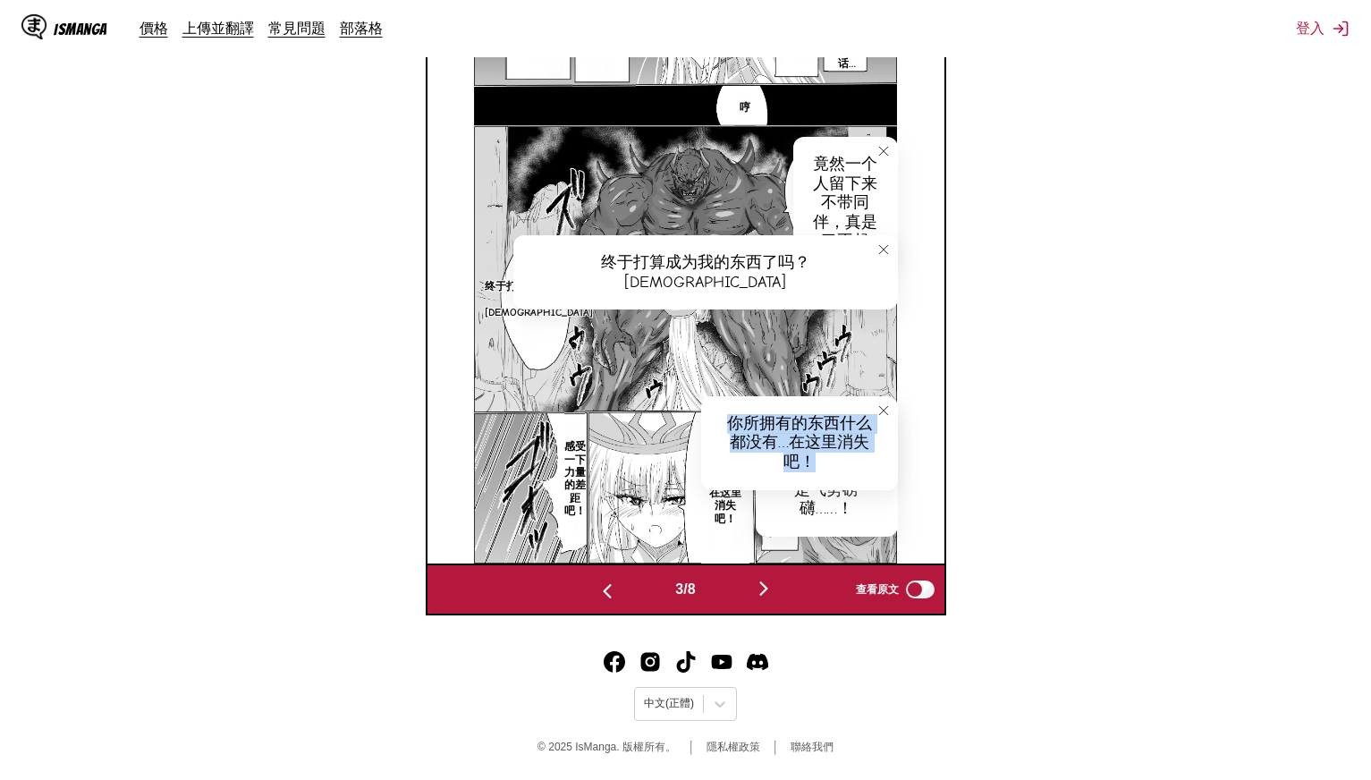
drag, startPoint x: 725, startPoint y: 420, endPoint x: 835, endPoint y: 459, distance: 116.9
click at [835, 459] on div "你所拥有的东西什么都没有…在这里消失吧！" at bounding box center [799, 443] width 197 height 94
click at [574, 454] on p "感受一下力量的差距吧！" at bounding box center [575, 479] width 29 height 84
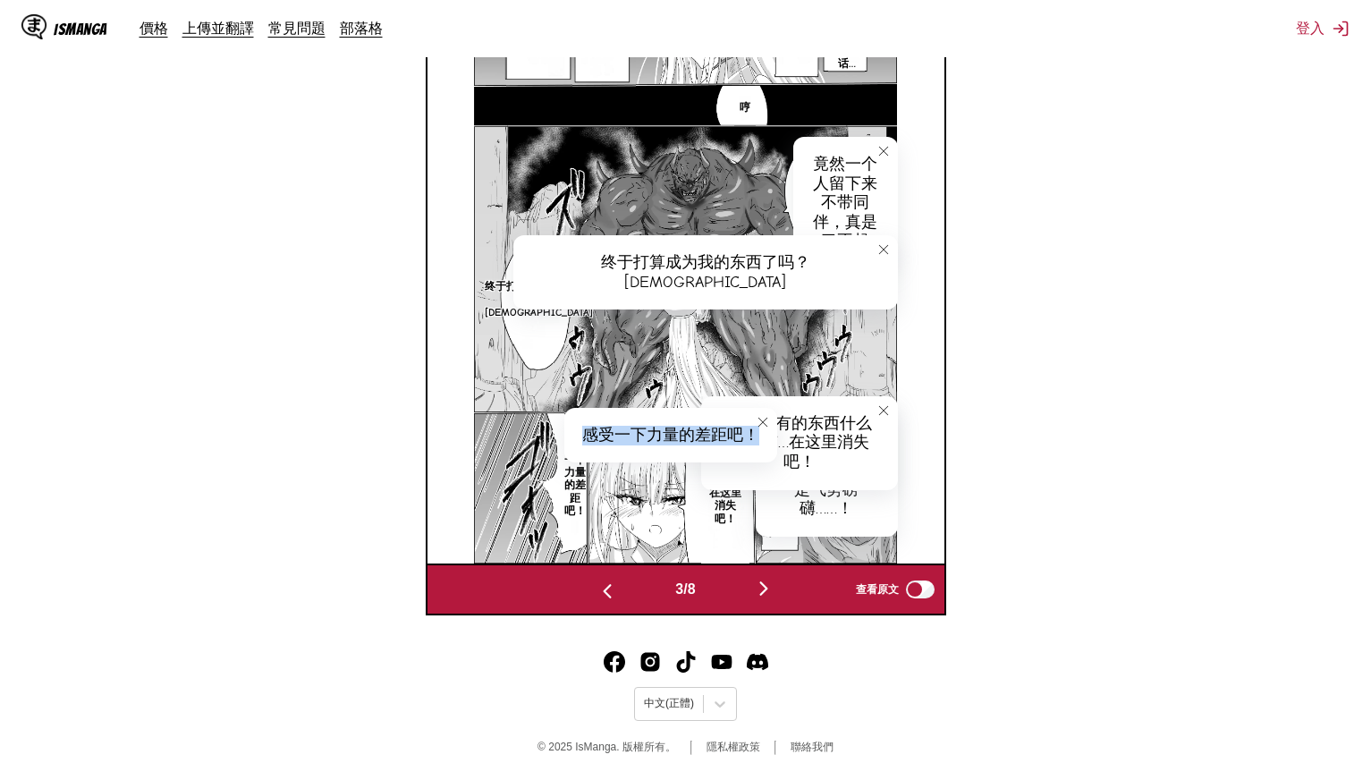
drag, startPoint x: 585, startPoint y: 429, endPoint x: 758, endPoint y: 440, distance: 173.0
click at [758, 440] on div "感受一下力量的差距吧！" at bounding box center [670, 435] width 213 height 55
click at [763, 578] on img "button" at bounding box center [763, 588] width 21 height 21
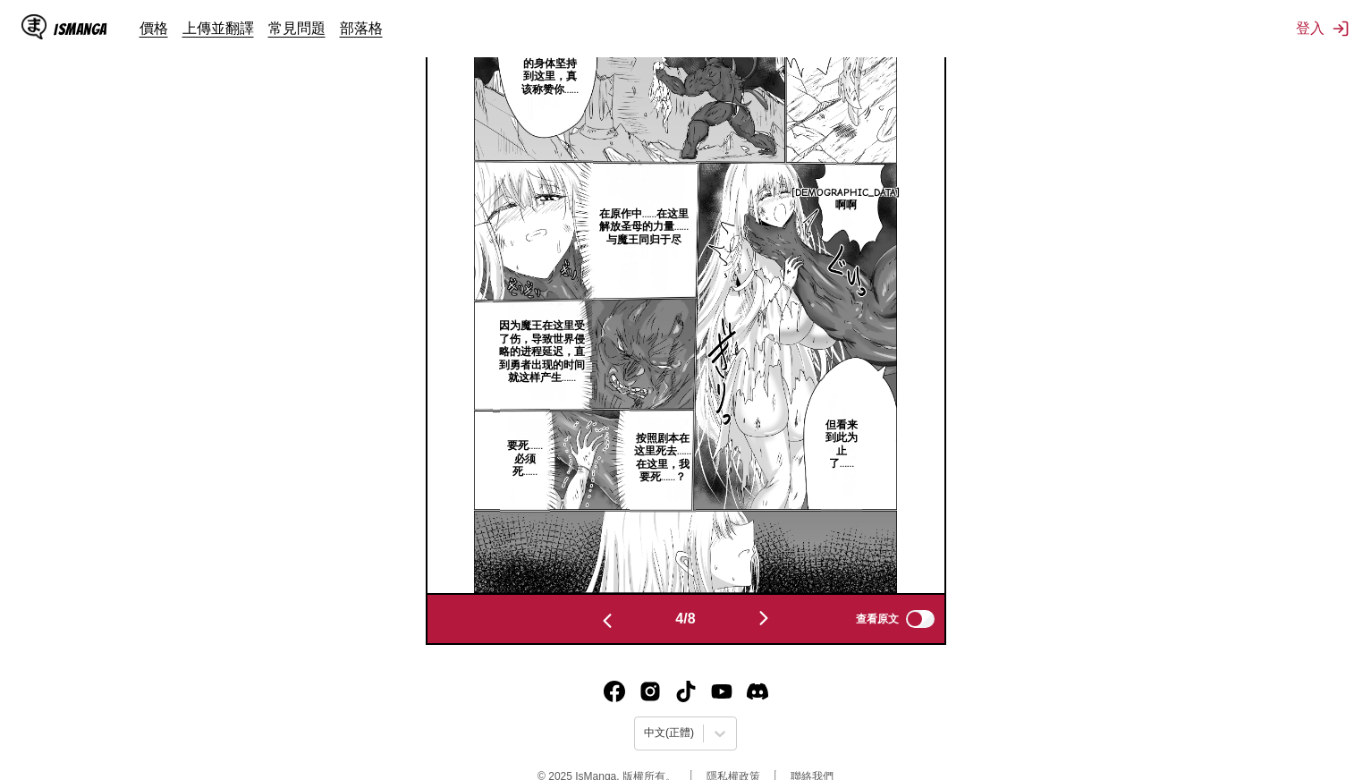
scroll to position [547, 0]
